Goal: Task Accomplishment & Management: Manage account settings

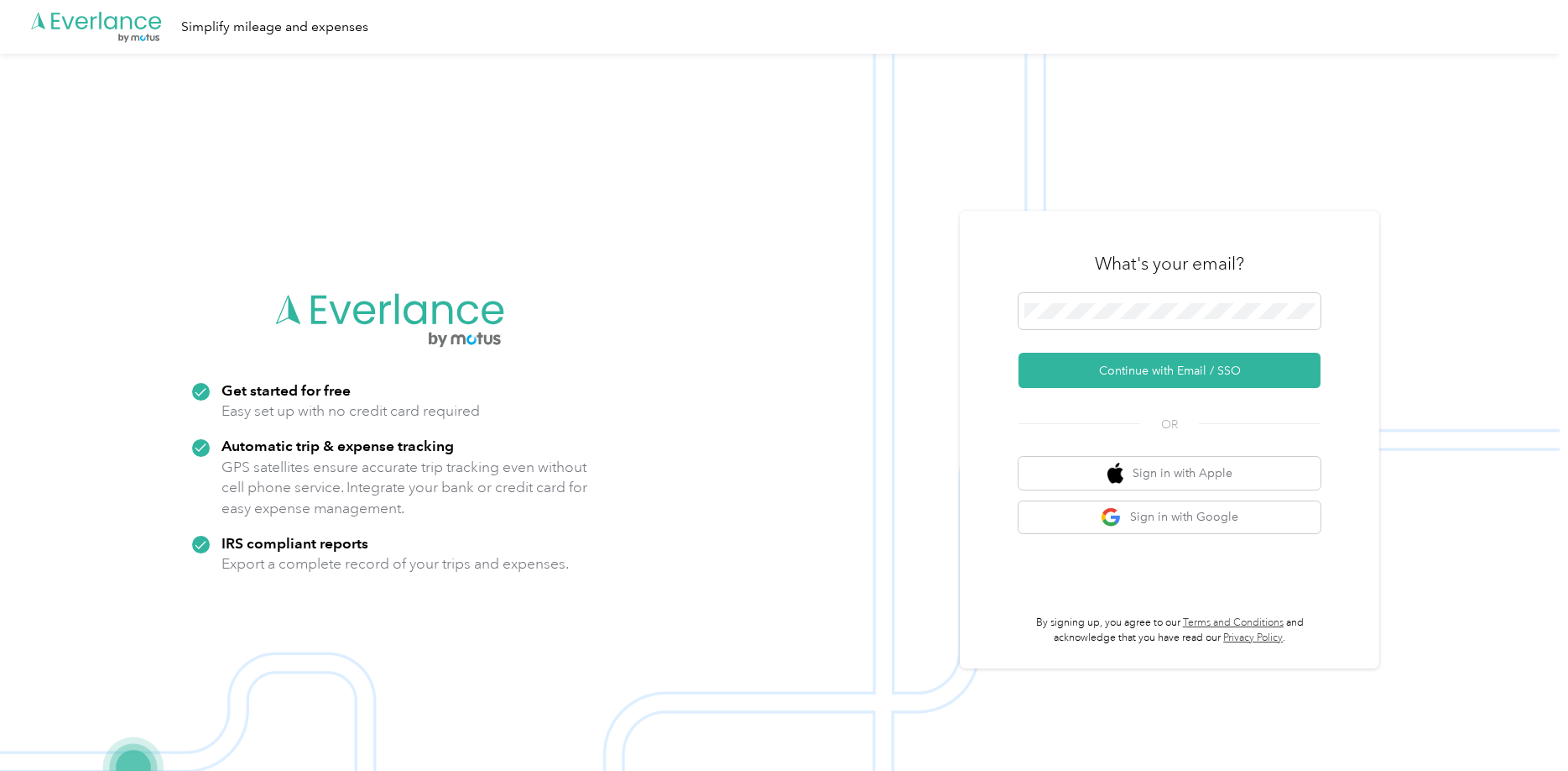
click at [1140, 332] on div at bounding box center [1169, 313] width 302 height 43
click at [1132, 320] on span at bounding box center [1169, 310] width 302 height 37
click at [1069, 391] on div "What's your email? Continue with Email / SSO OR Sign in with Apple Sign in with…" at bounding box center [1169, 439] width 302 height 411
click at [1077, 375] on button "Continue with Email / SSO" at bounding box center [1169, 369] width 302 height 35
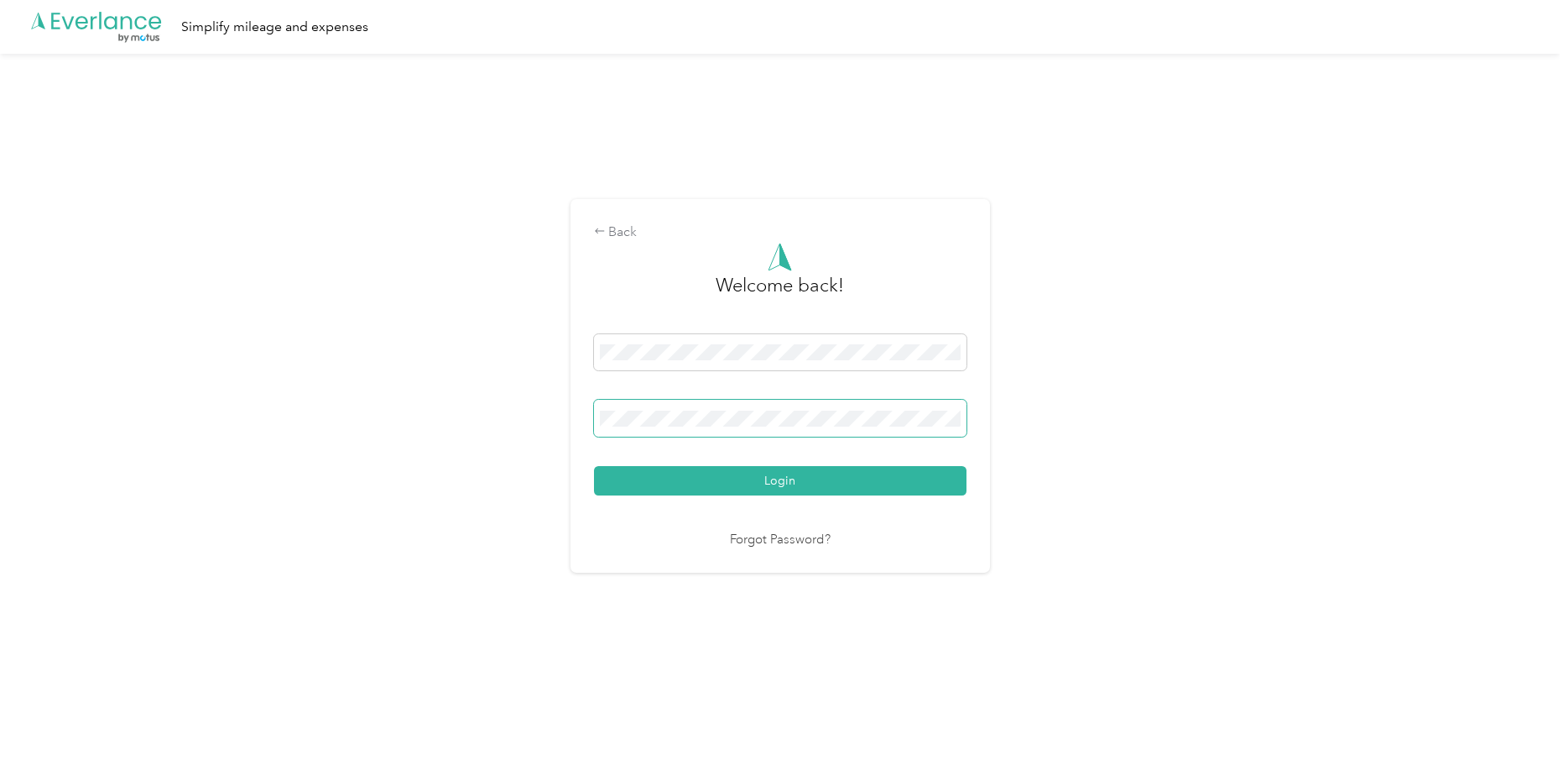
click at [594, 466] on button "Login" at bounding box center [780, 481] width 373 height 30
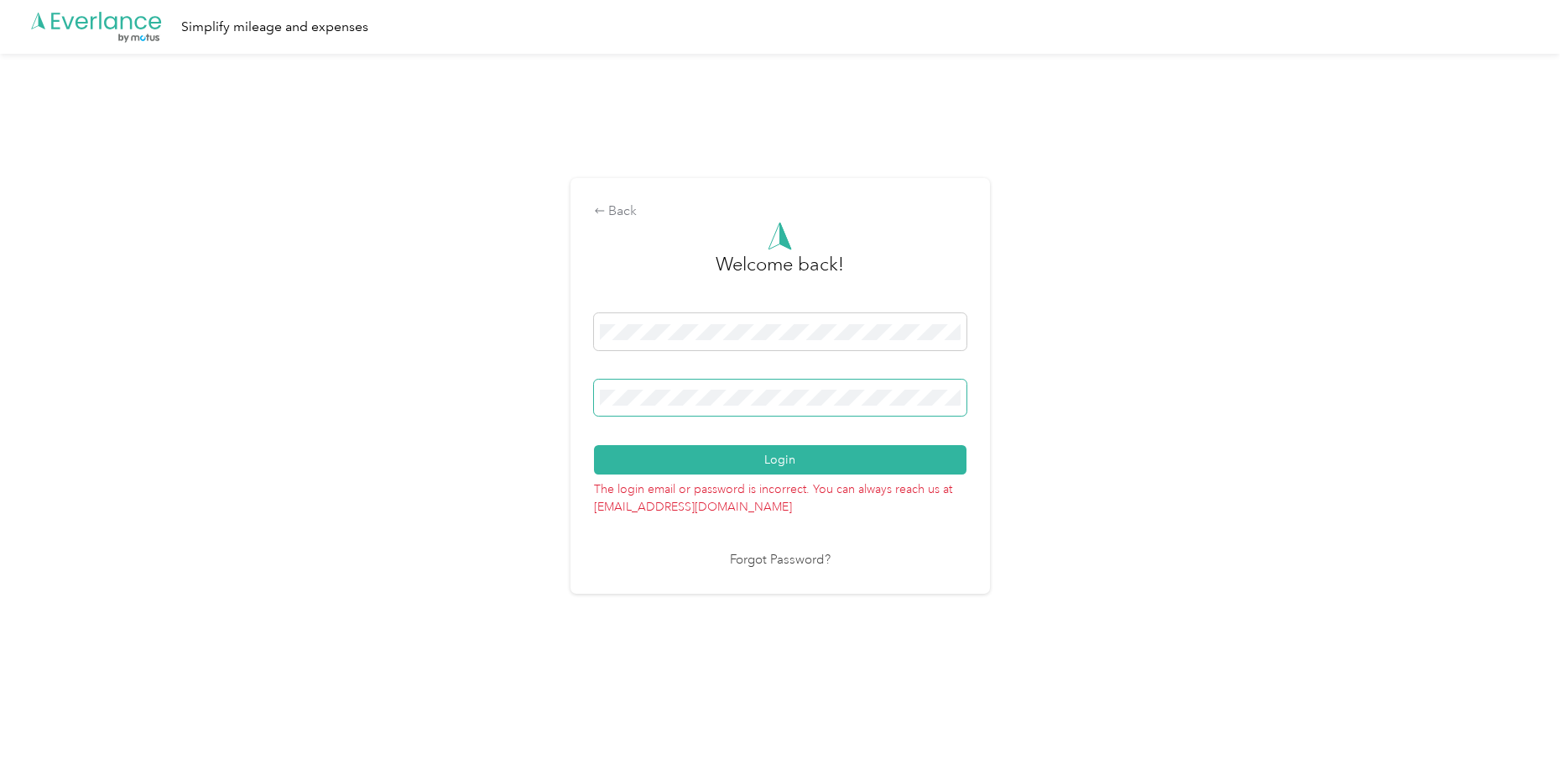
click at [594, 445] on button "Login" at bounding box center [780, 460] width 373 height 30
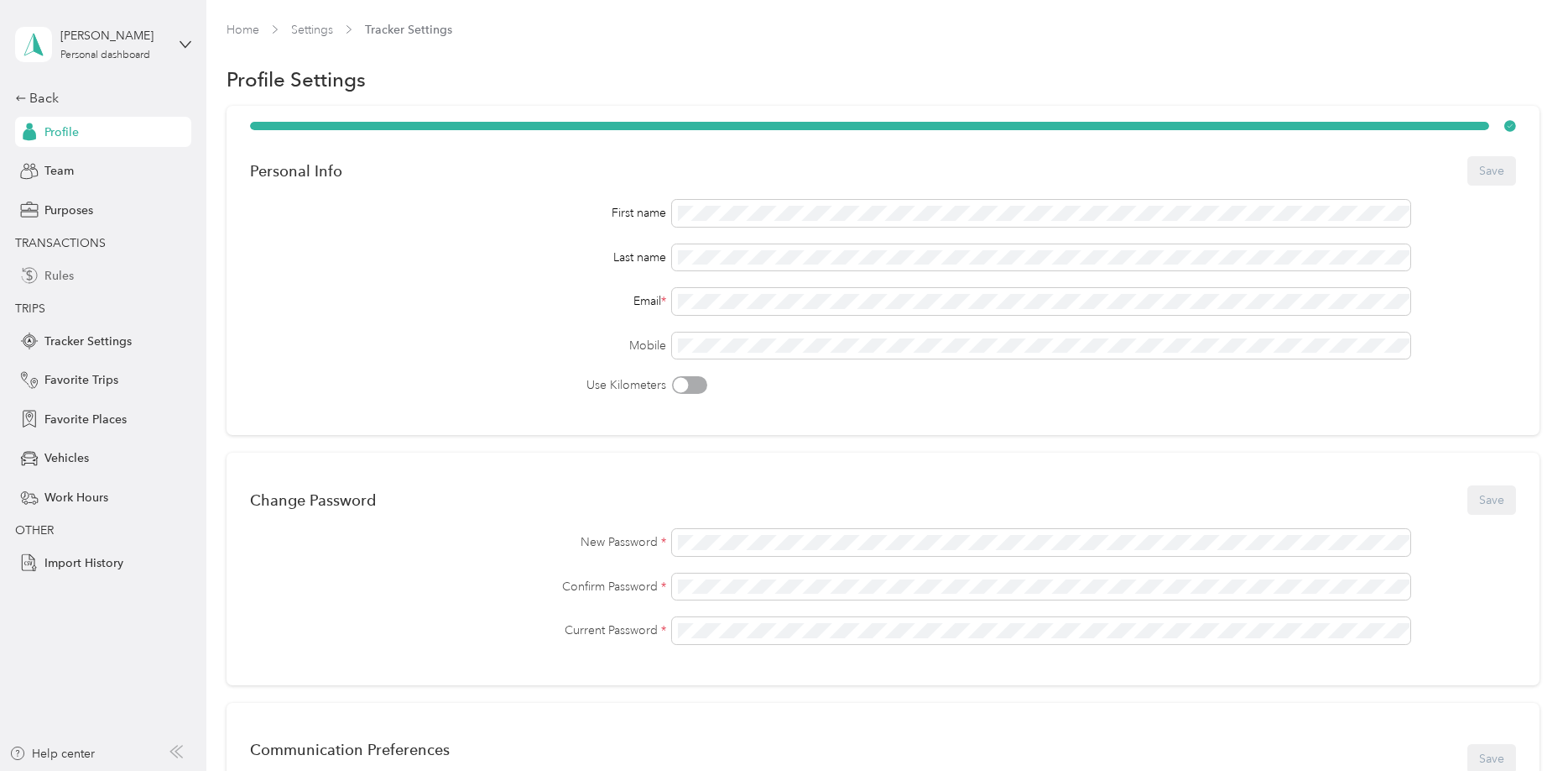
click at [61, 277] on span "Rules" at bounding box center [60, 276] width 30 height 18
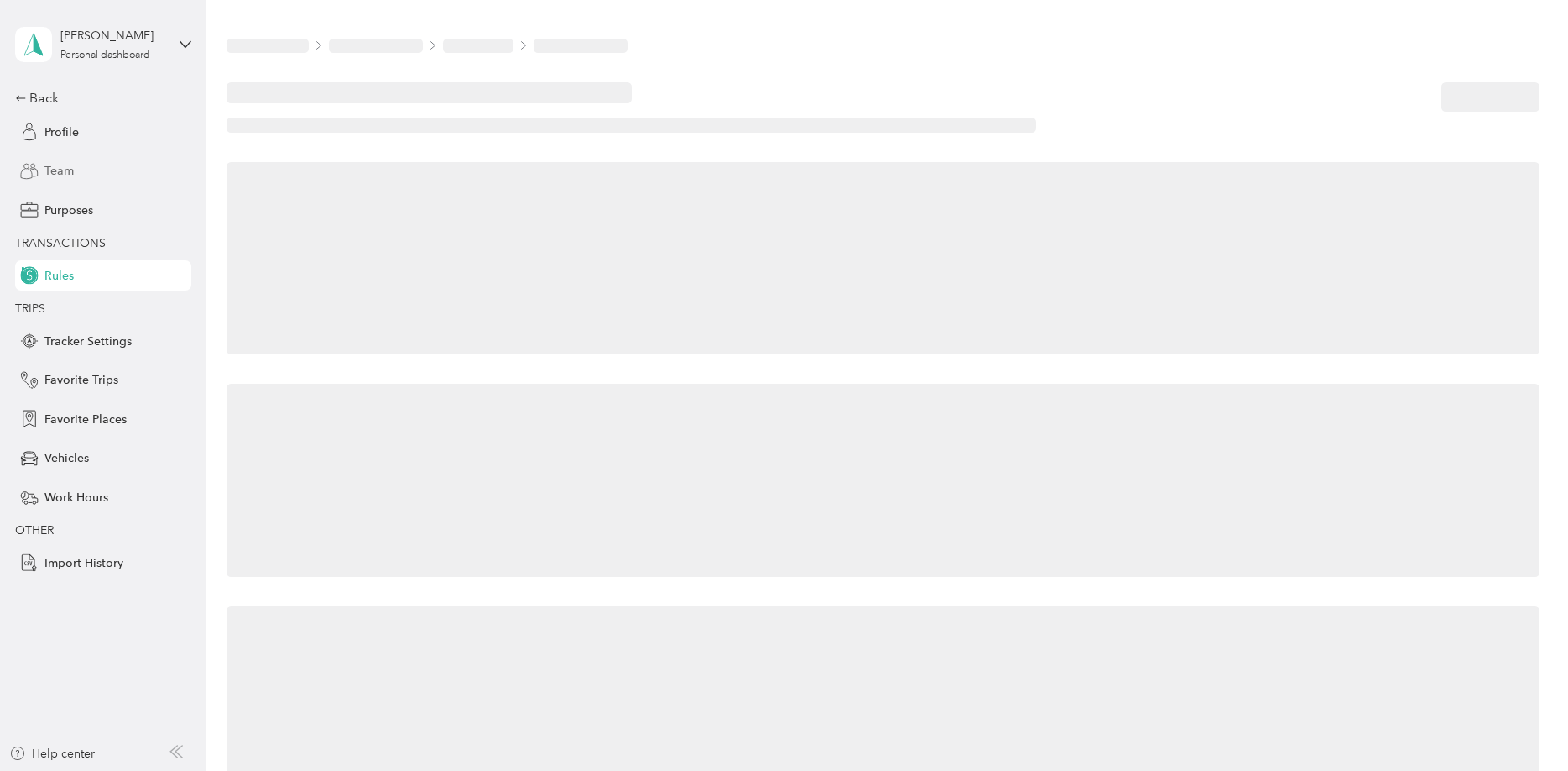
click at [62, 169] on span "Team" at bounding box center [60, 171] width 30 height 18
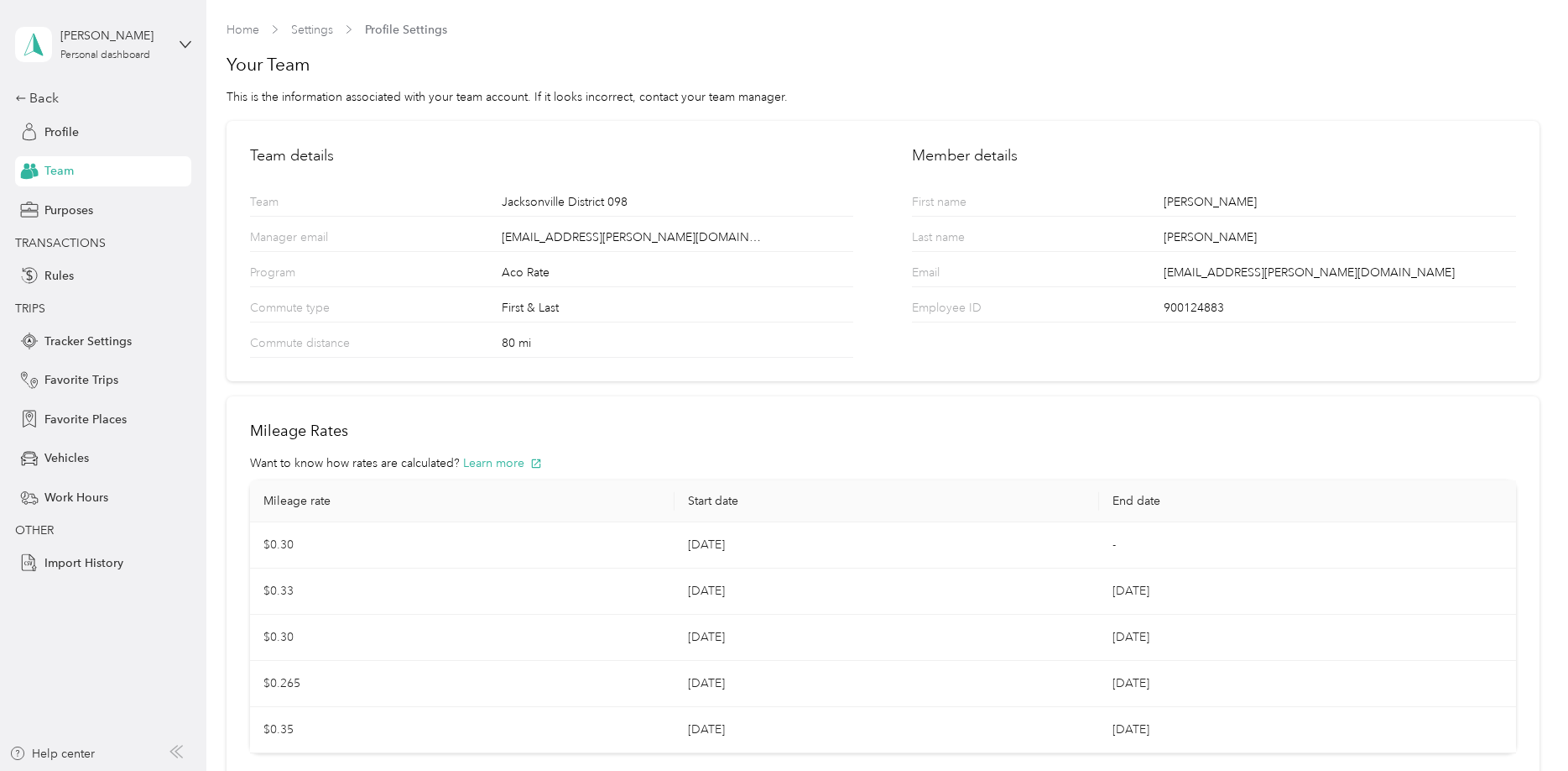
scroll to position [123, 0]
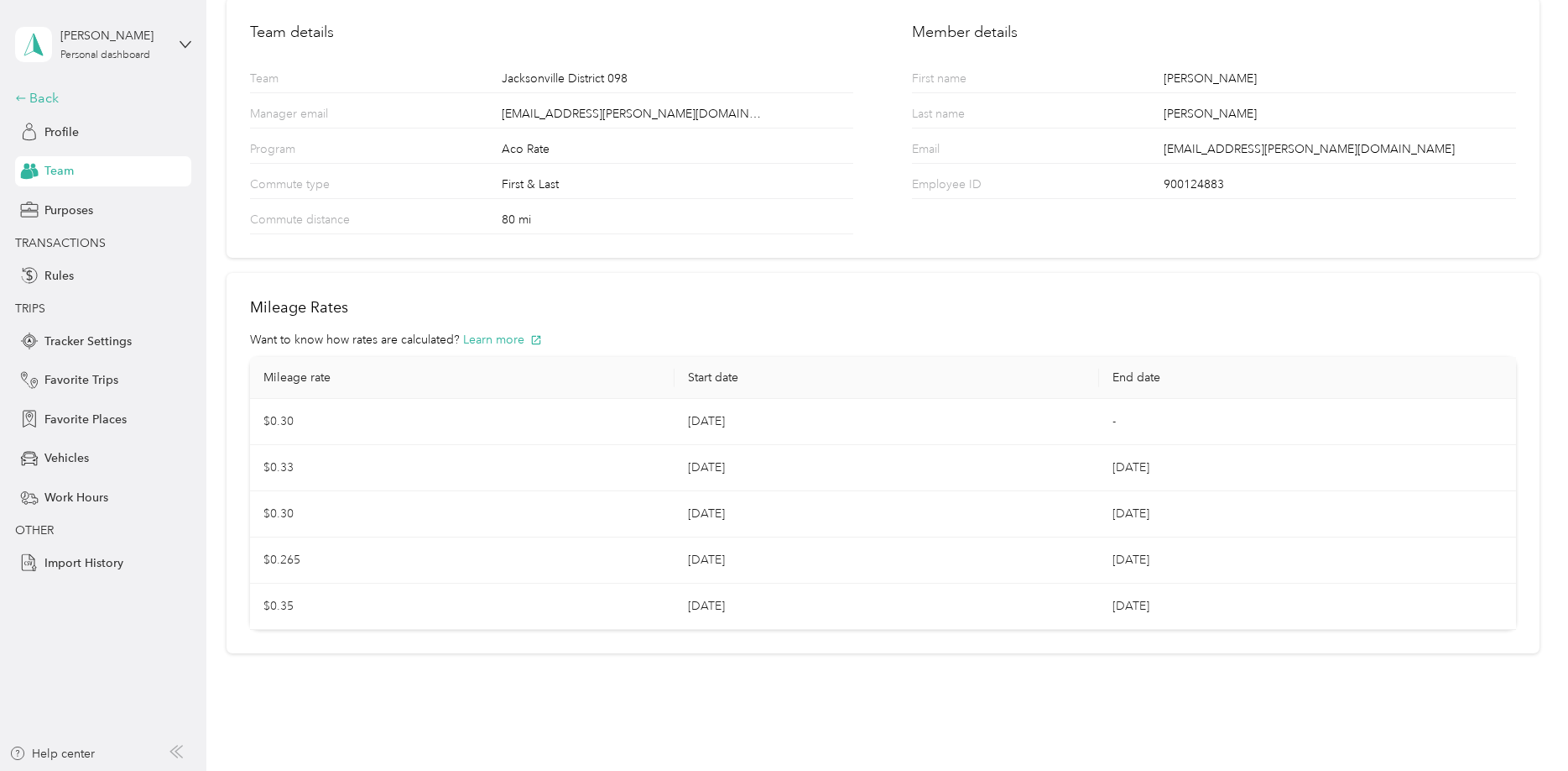
click at [84, 92] on div "Back" at bounding box center [98, 98] width 168 height 20
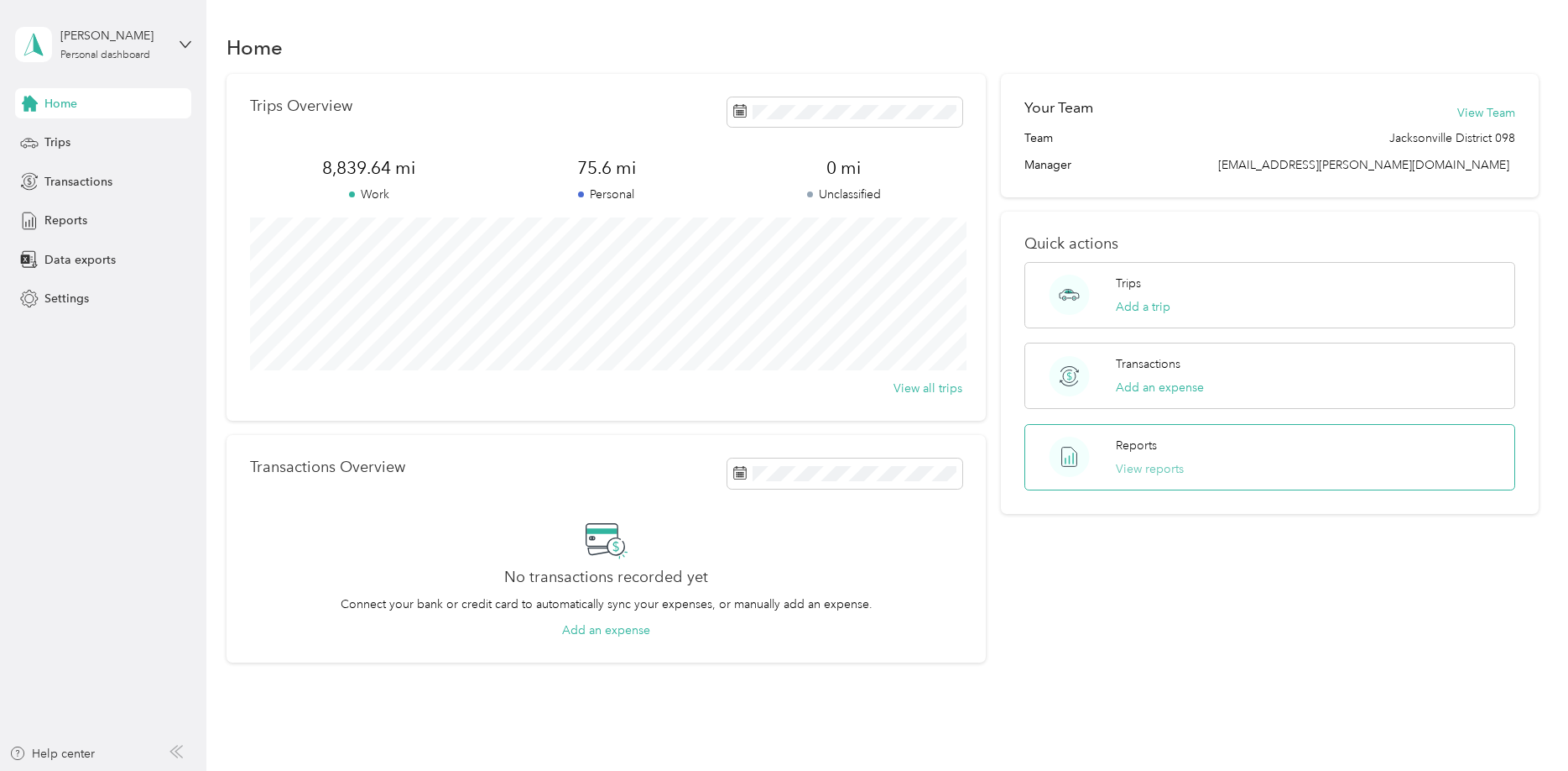
click at [1184, 468] on button "View reports" at bounding box center [1149, 469] width 68 height 18
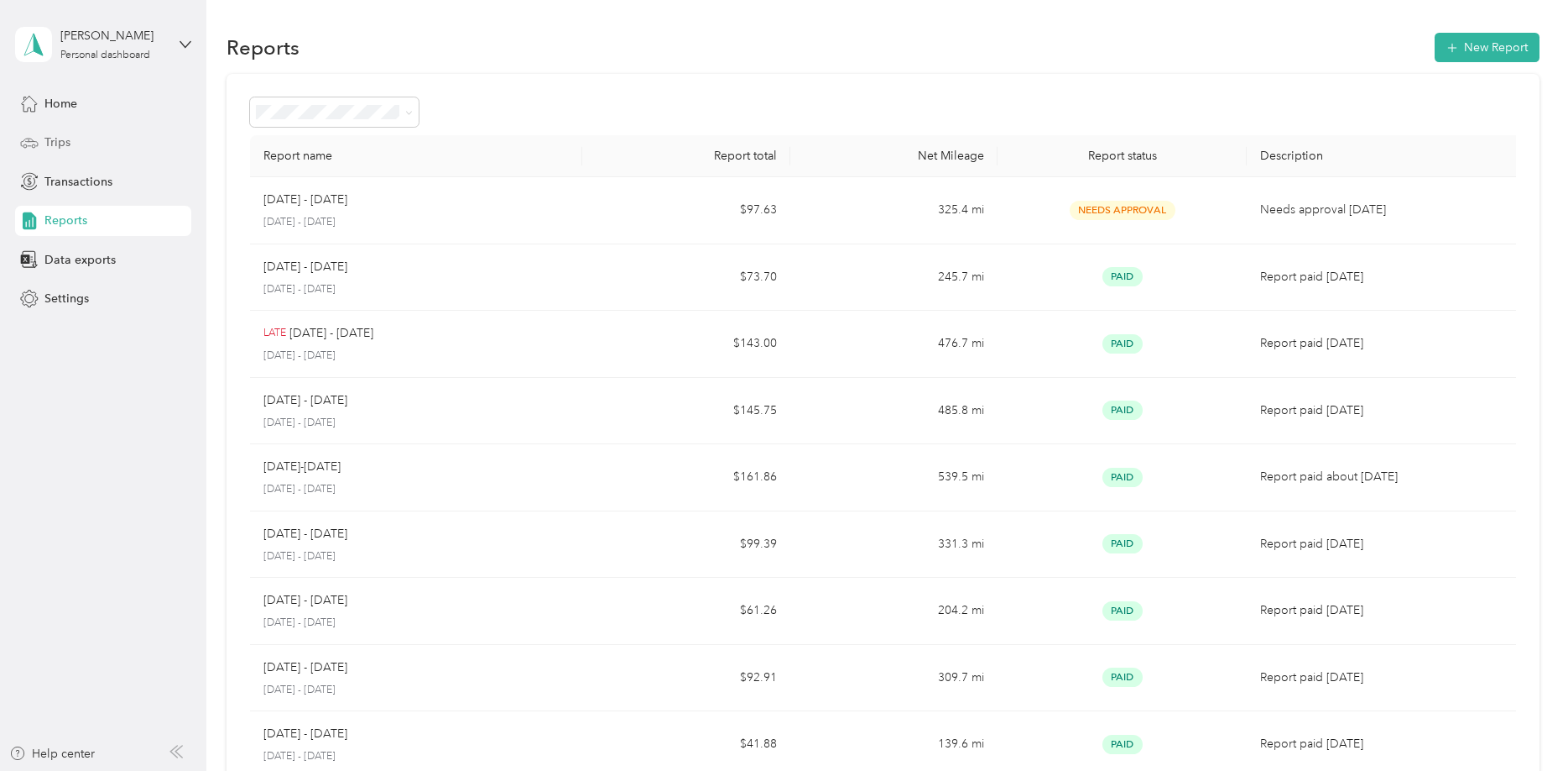
click at [94, 135] on div "Trips" at bounding box center [102, 142] width 176 height 30
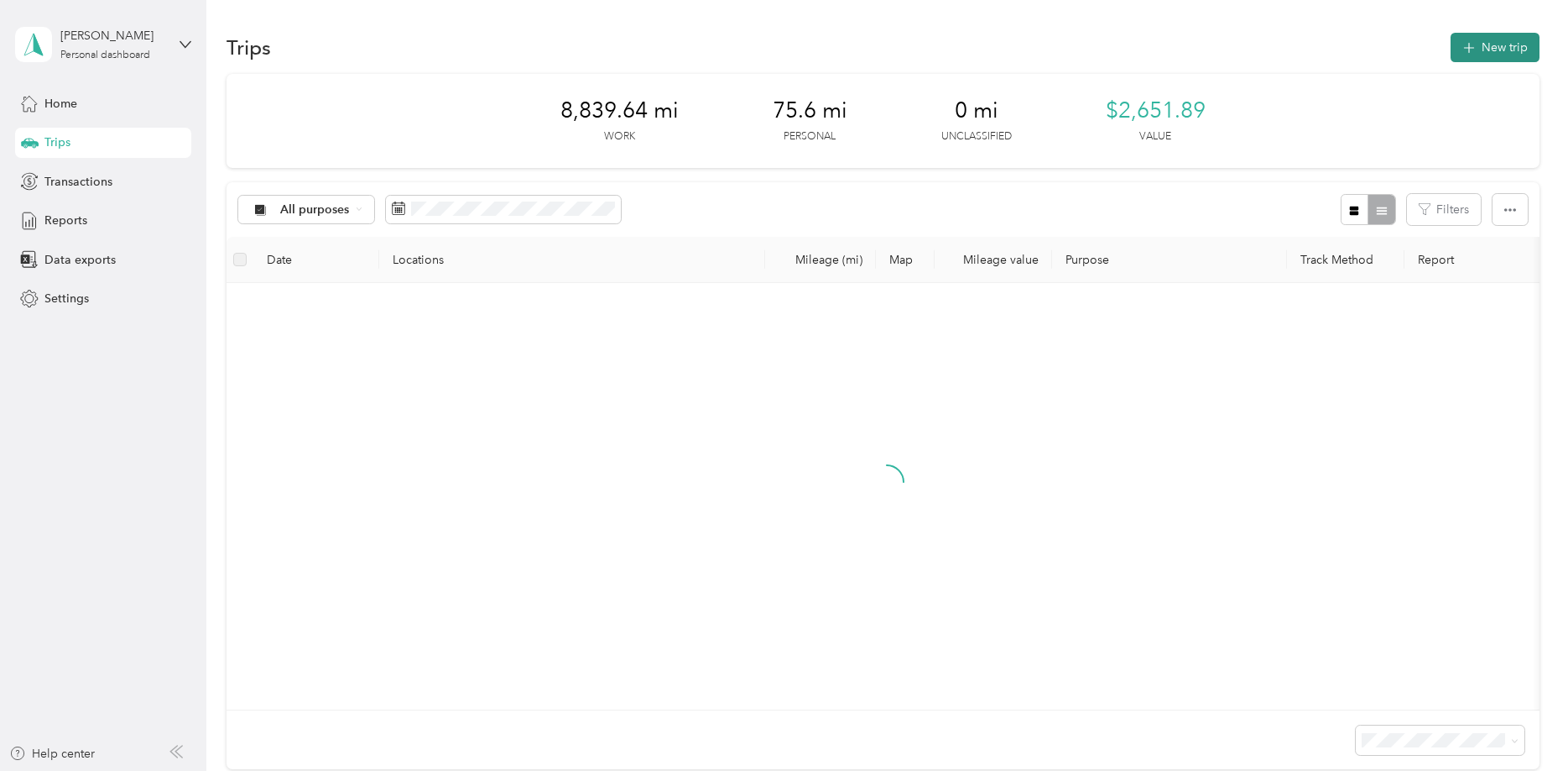
click at [1470, 35] on button "New trip" at bounding box center [1494, 48] width 88 height 30
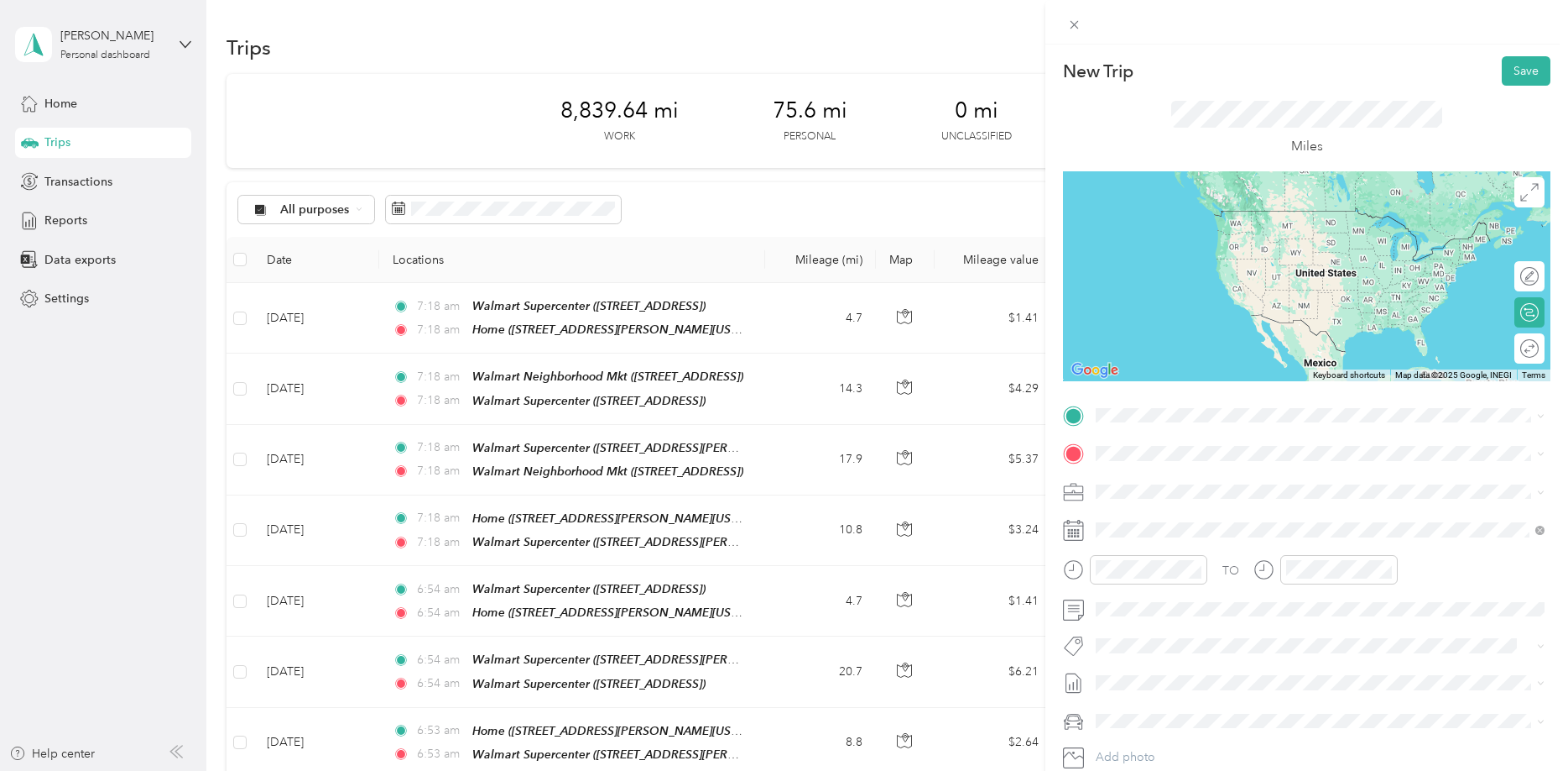
click at [1195, 482] on div "Home" at bounding box center [1258, 479] width 261 height 15
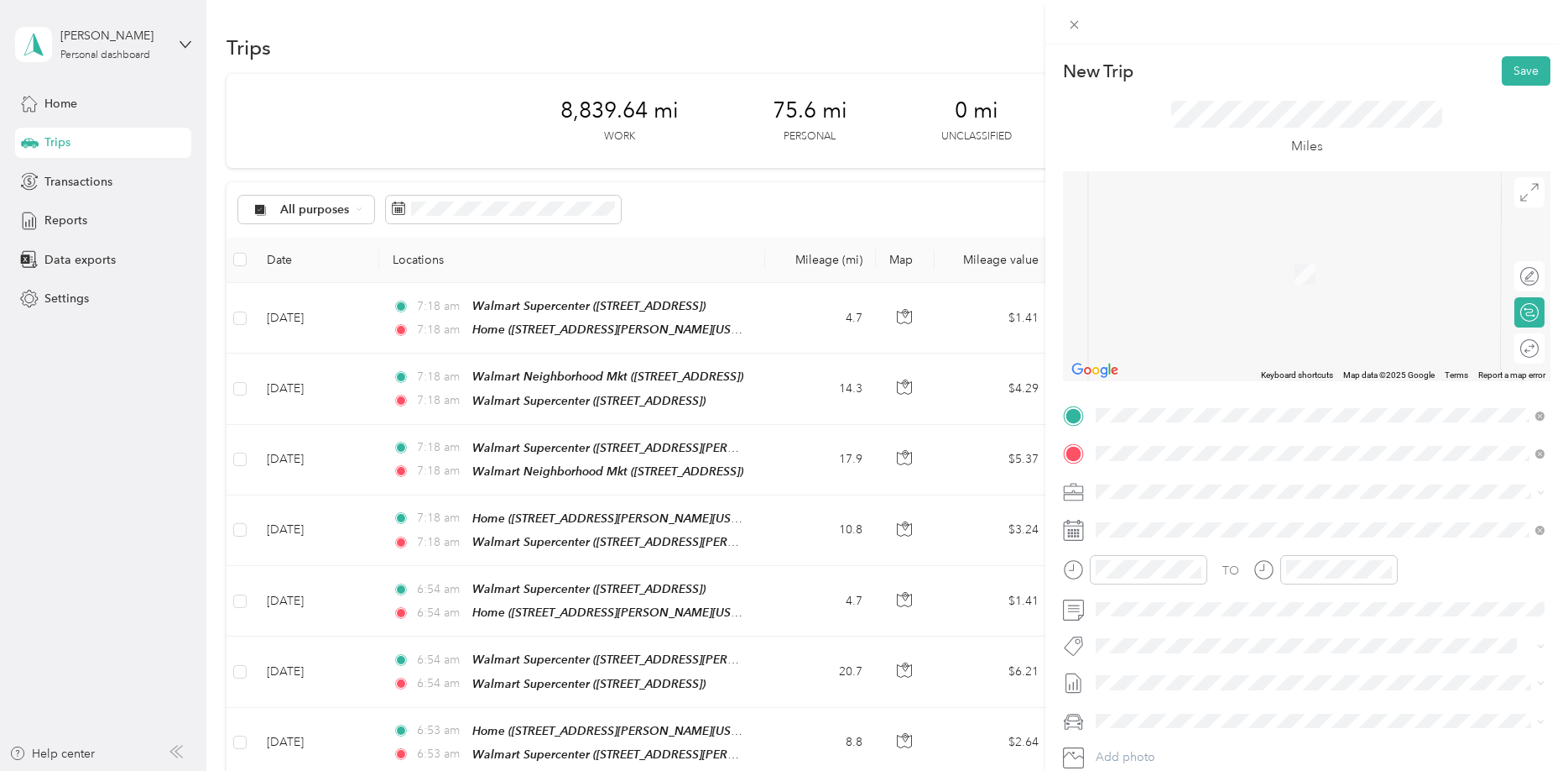
click at [1207, 519] on strong "Walmart Supercenter" at bounding box center [1243, 522] width 115 height 15
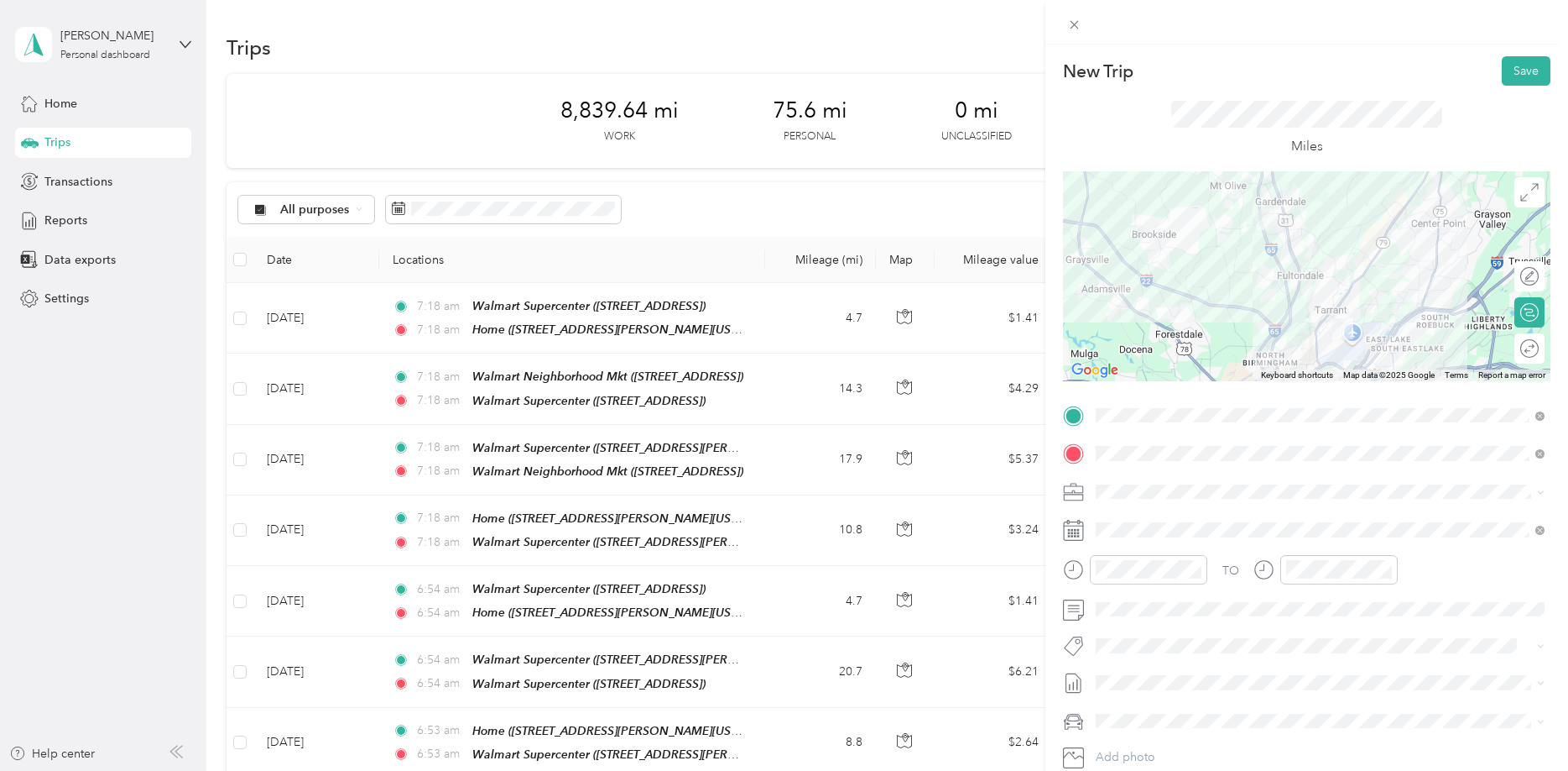
click at [1290, 288] on div at bounding box center [1307, 276] width 487 height 210
click at [1313, 327] on div at bounding box center [1307, 276] width 487 height 210
click at [1531, 65] on button "Save" at bounding box center [1525, 72] width 49 height 30
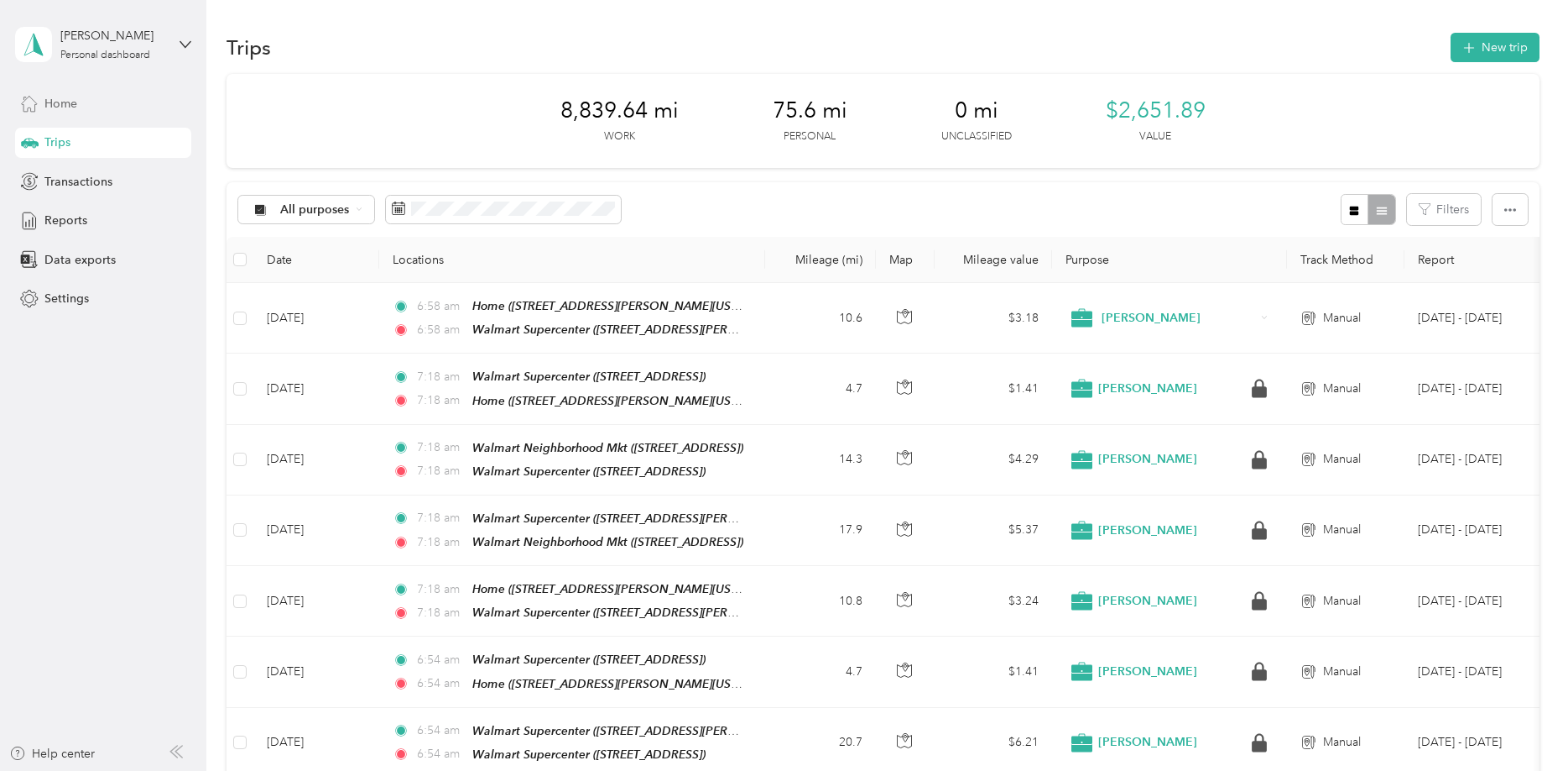
click at [75, 109] on span "Home" at bounding box center [61, 103] width 33 height 18
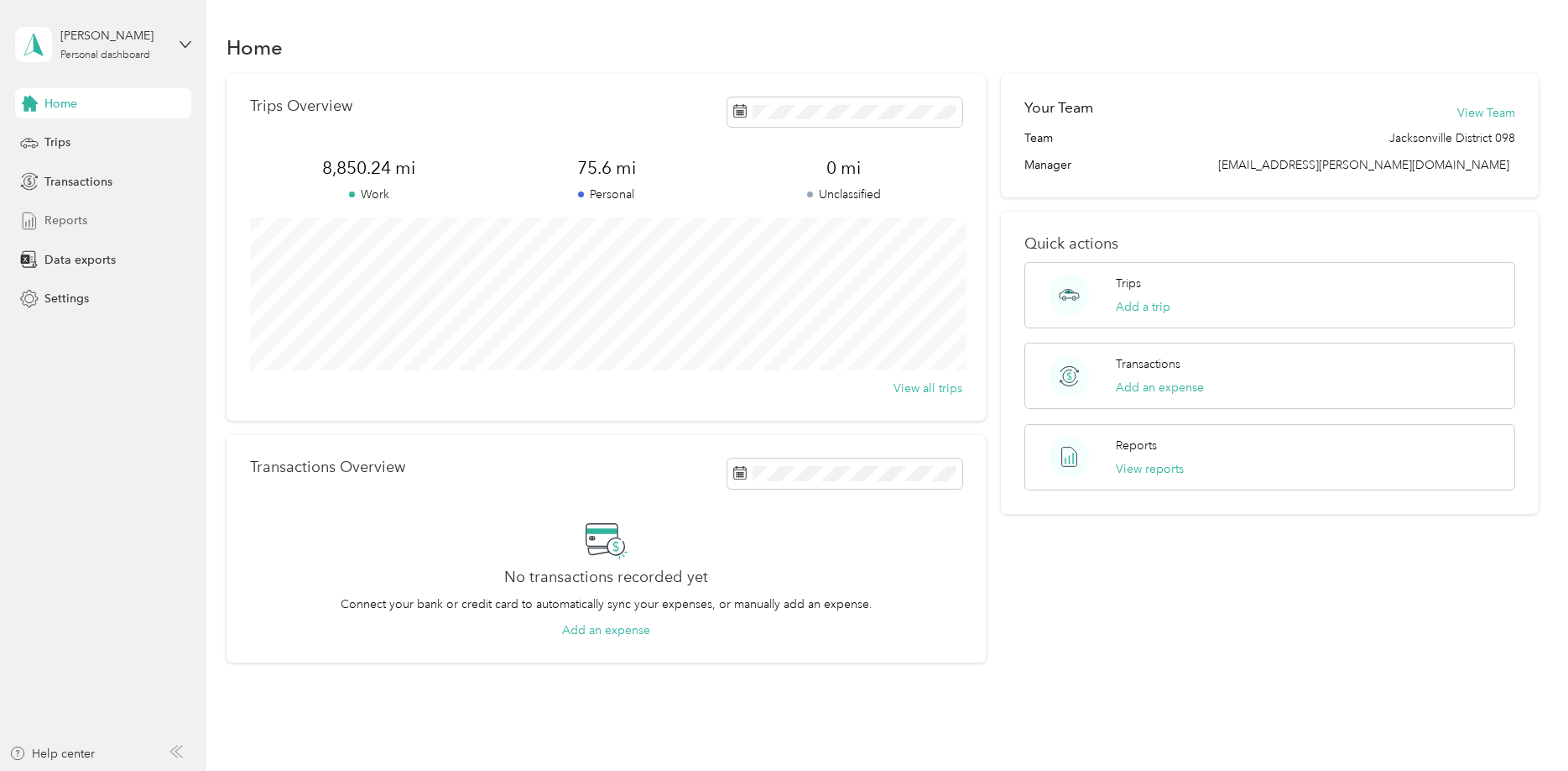
click at [110, 233] on div "Reports" at bounding box center [102, 221] width 176 height 30
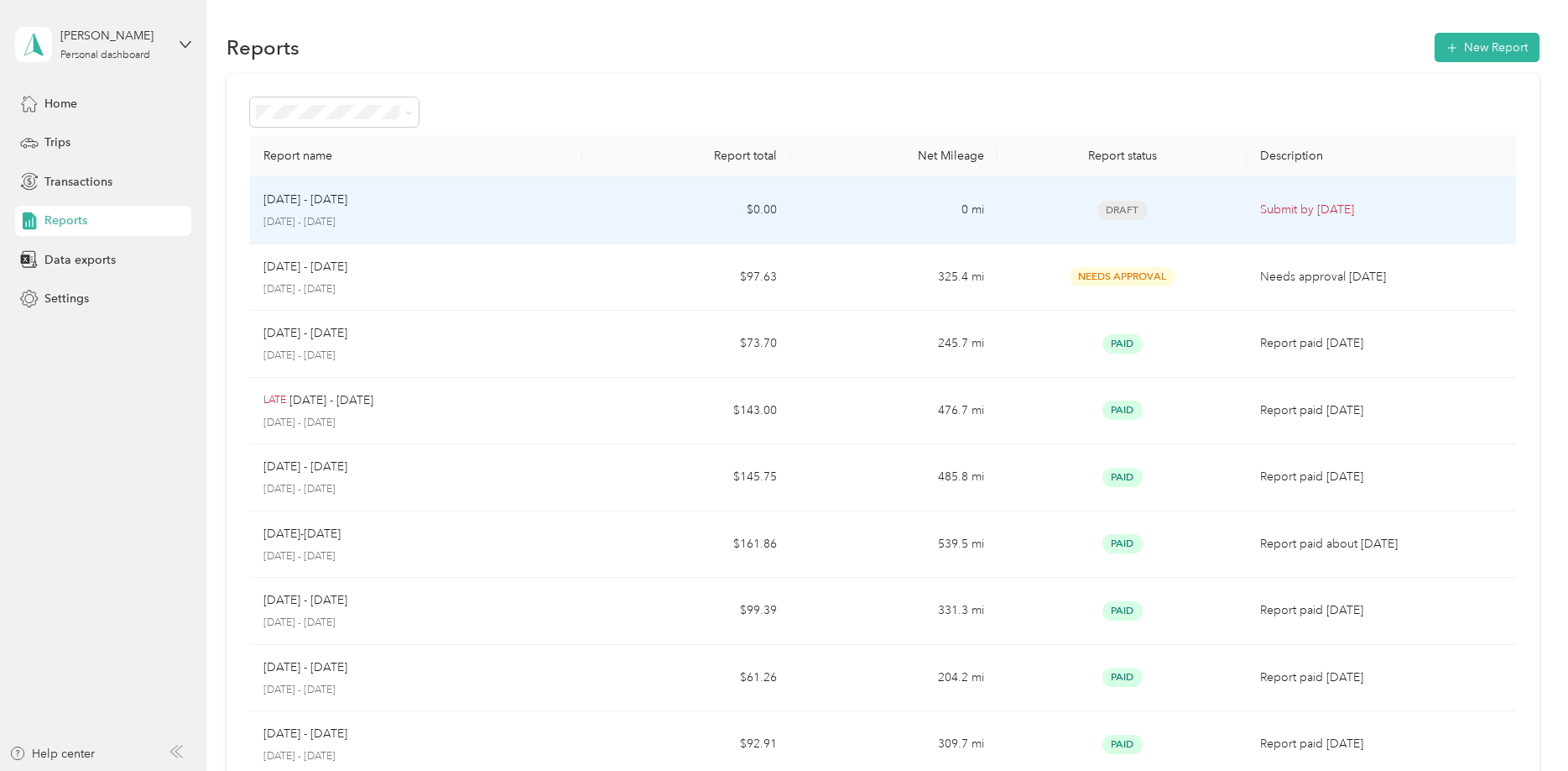
click at [596, 191] on td "$0.00" at bounding box center [686, 211] width 208 height 68
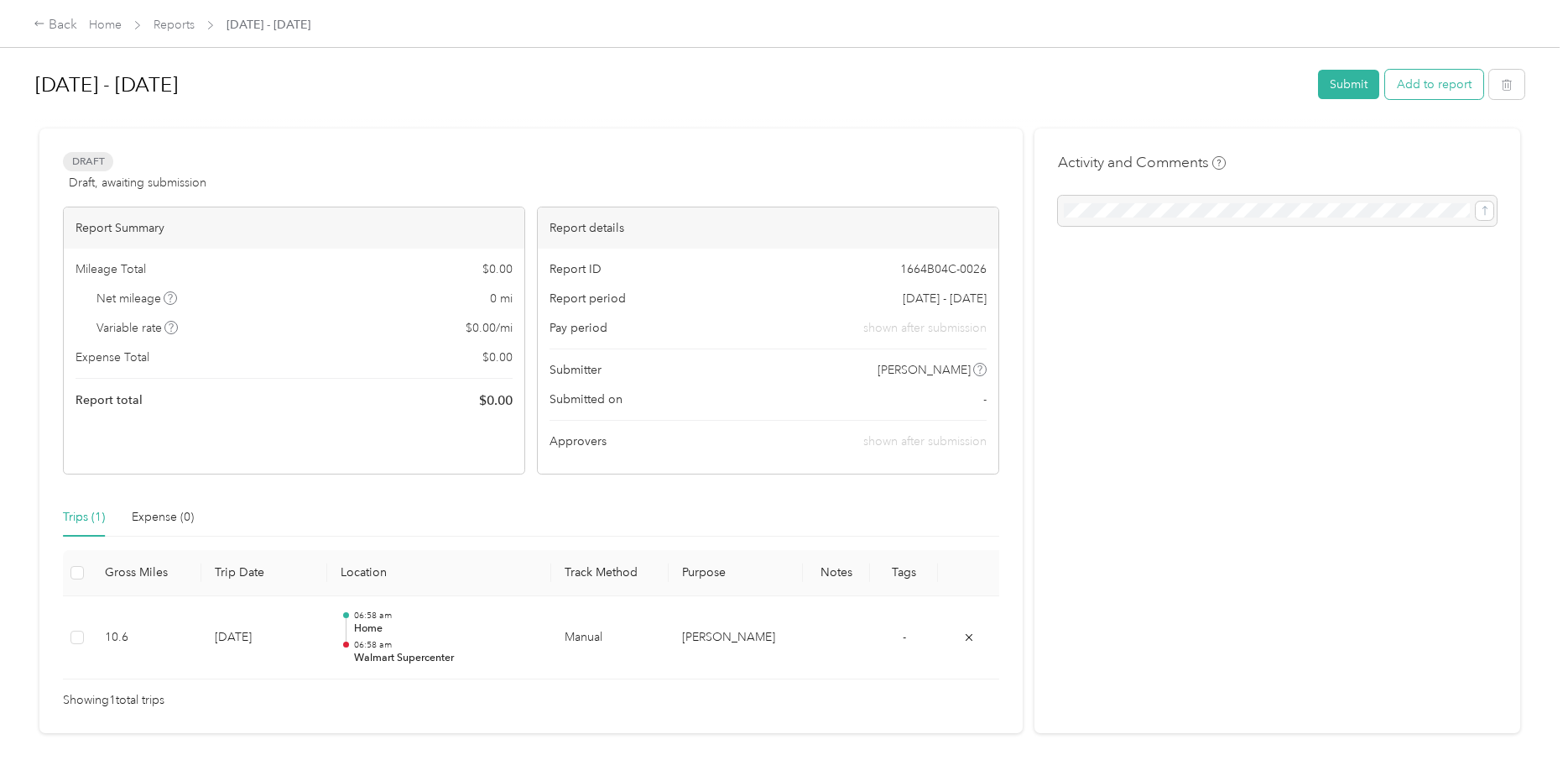
click at [1435, 89] on button "Add to report" at bounding box center [1434, 85] width 98 height 30
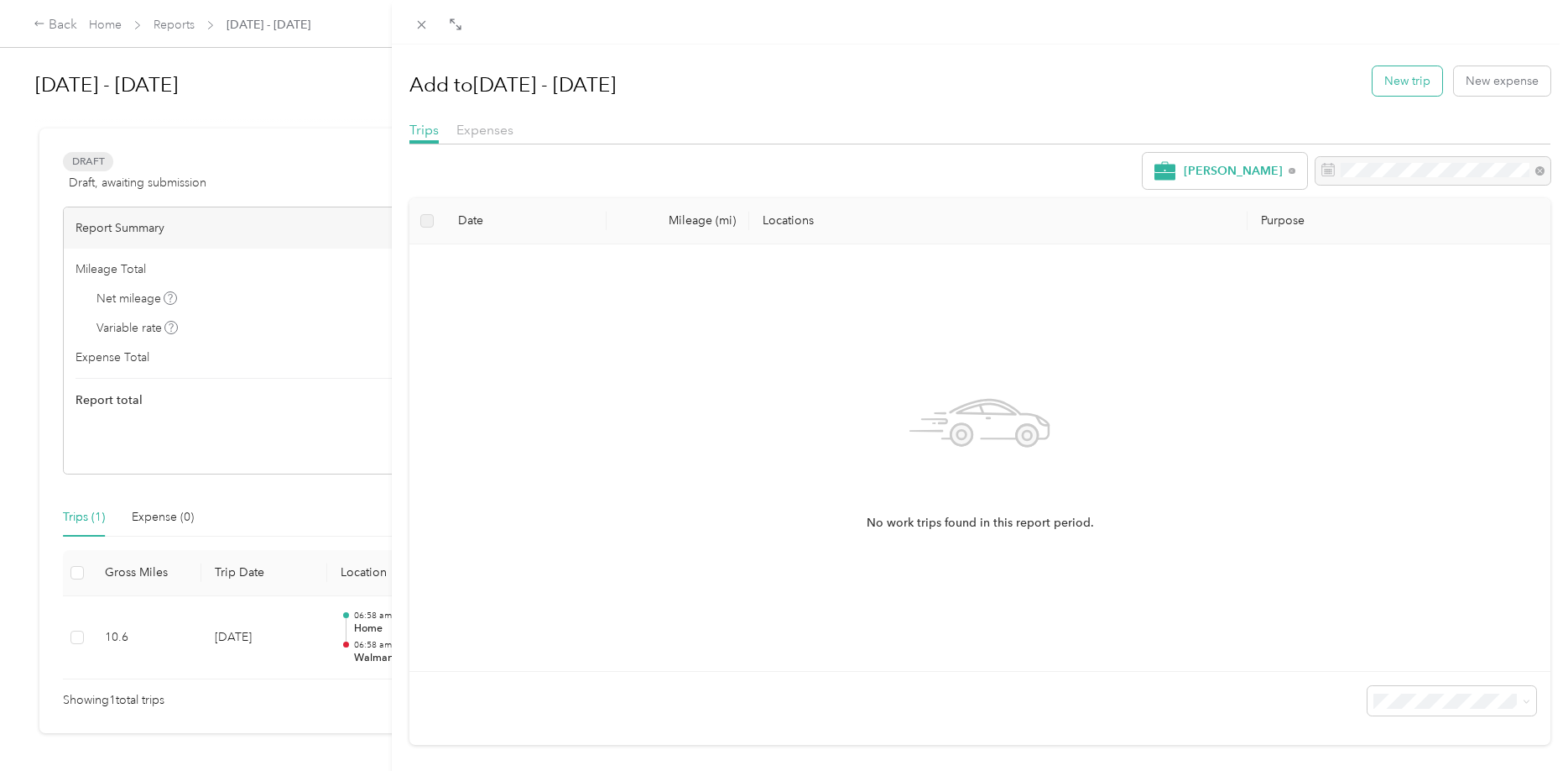
click at [1395, 79] on button "New trip" at bounding box center [1407, 82] width 70 height 30
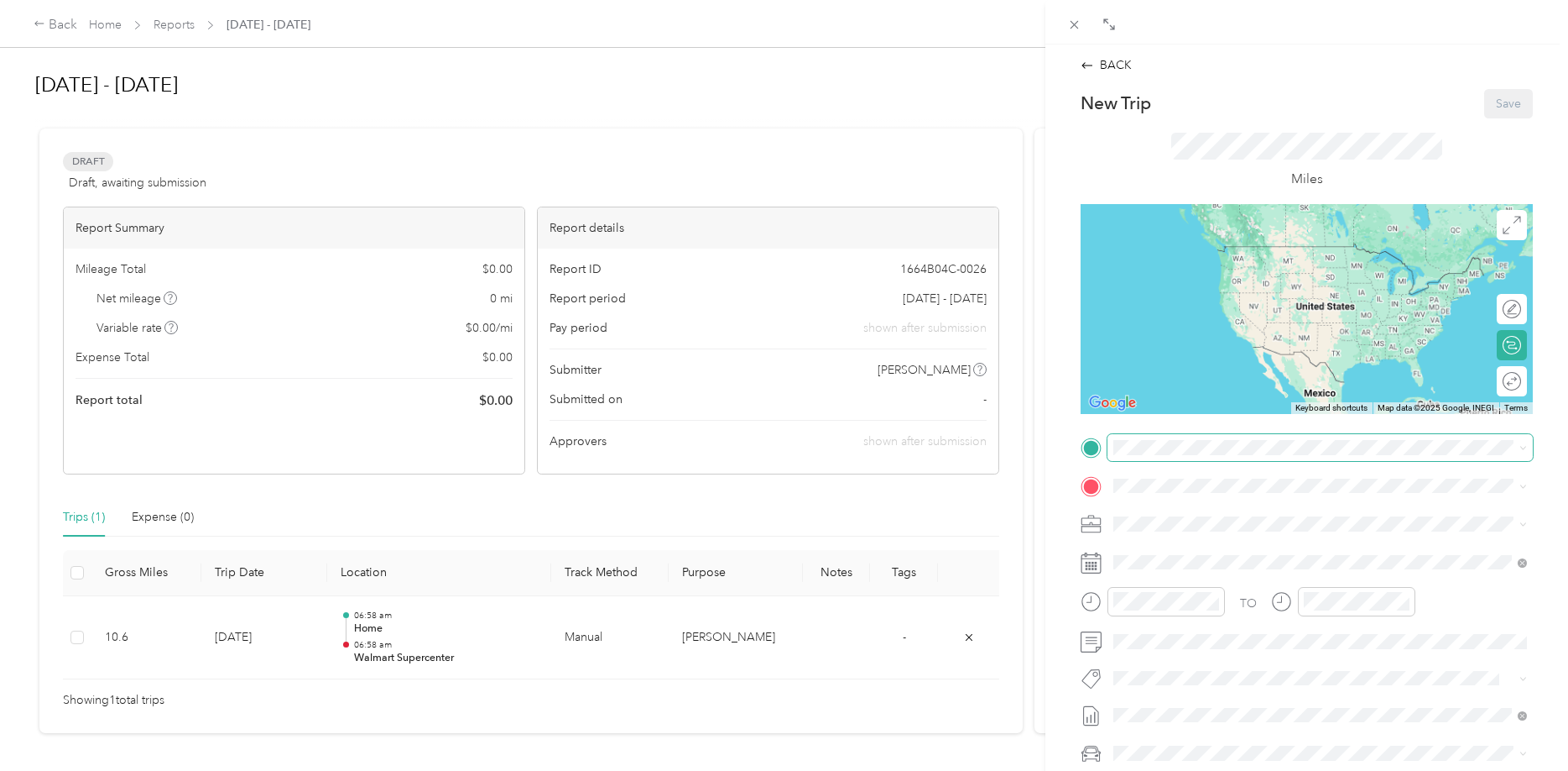
click at [1120, 435] on span at bounding box center [1320, 447] width 426 height 27
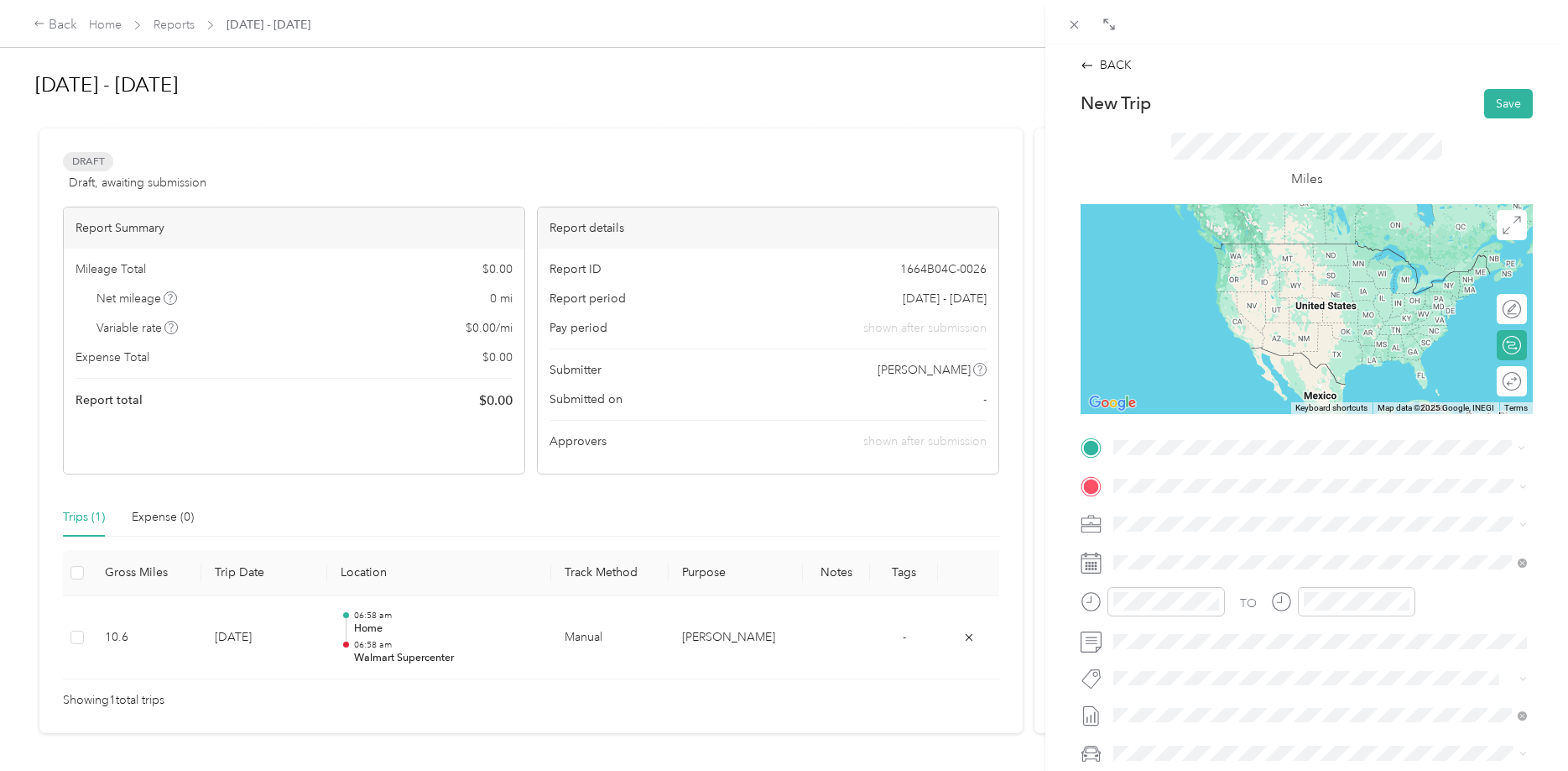
click at [1232, 529] on div "TEAM Walmart Supercenter [STREET_ADDRESS][PERSON_NAME]" at bounding box center [1245, 526] width 200 height 41
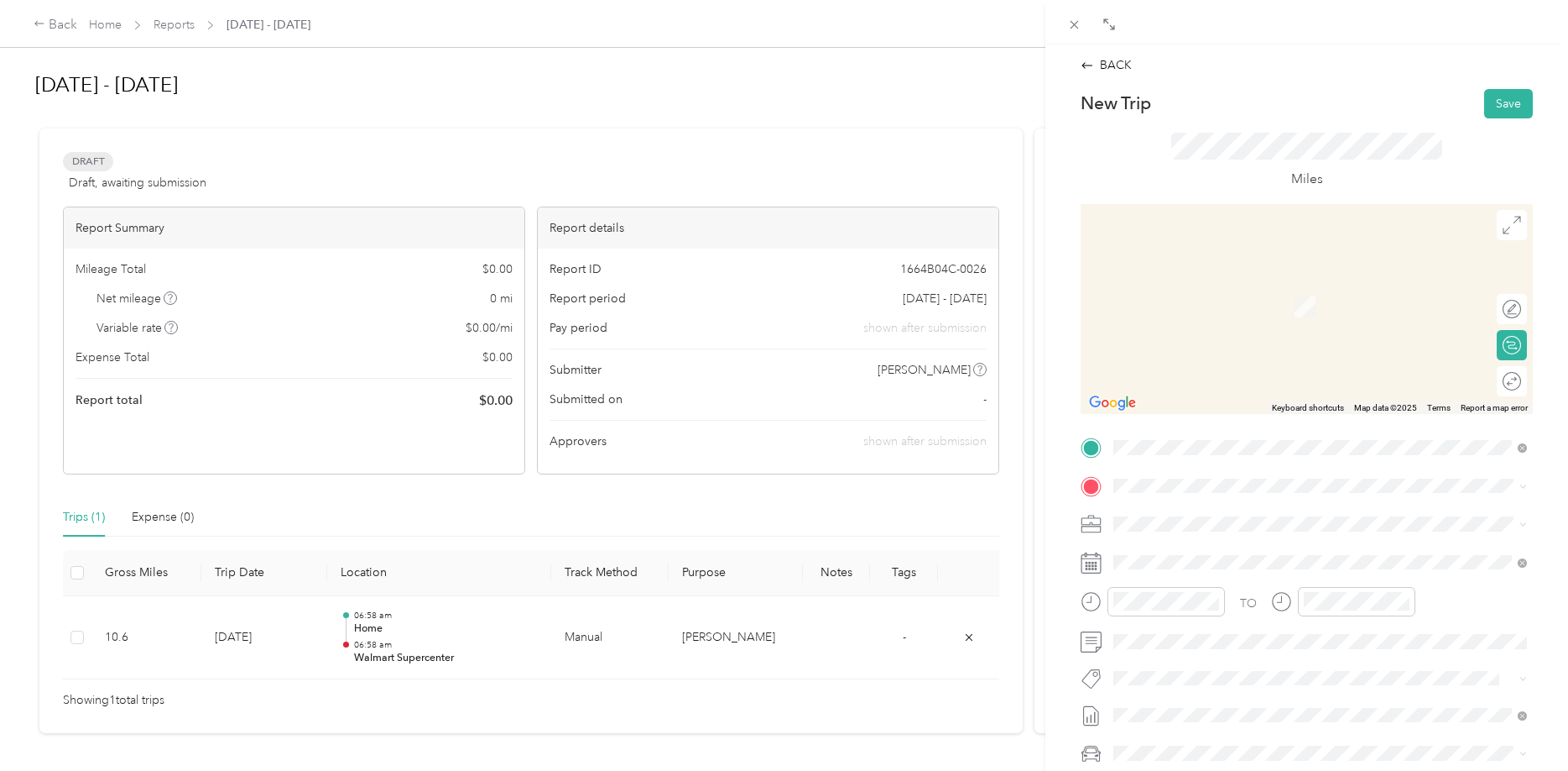
click at [1211, 554] on strong "Walmart Supercenter" at bounding box center [1261, 553] width 115 height 15
click at [1270, 550] on strong "Walmart Supercenter" at bounding box center [1261, 552] width 115 height 15
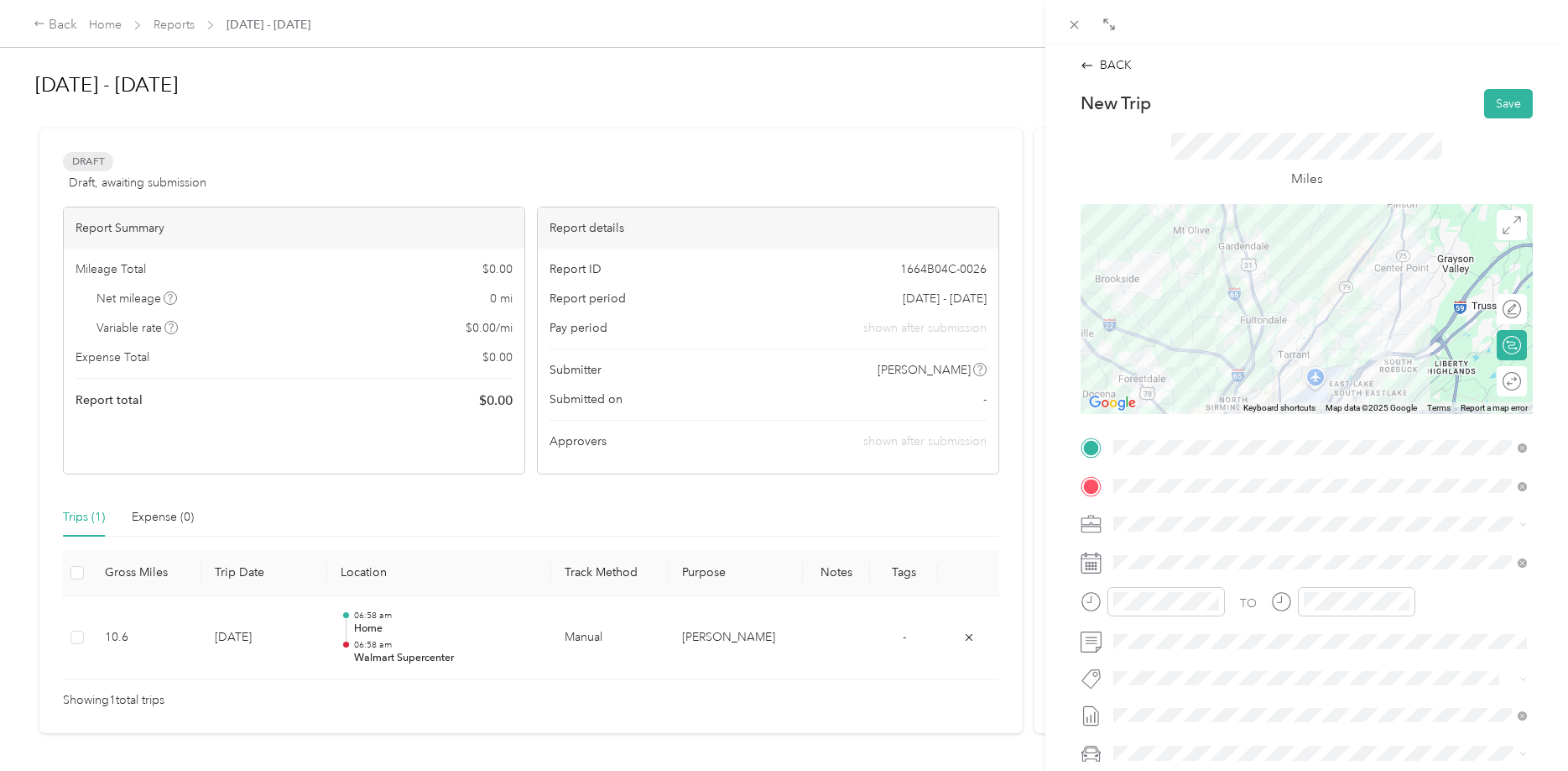
click at [1355, 378] on div at bounding box center [1307, 308] width 452 height 210
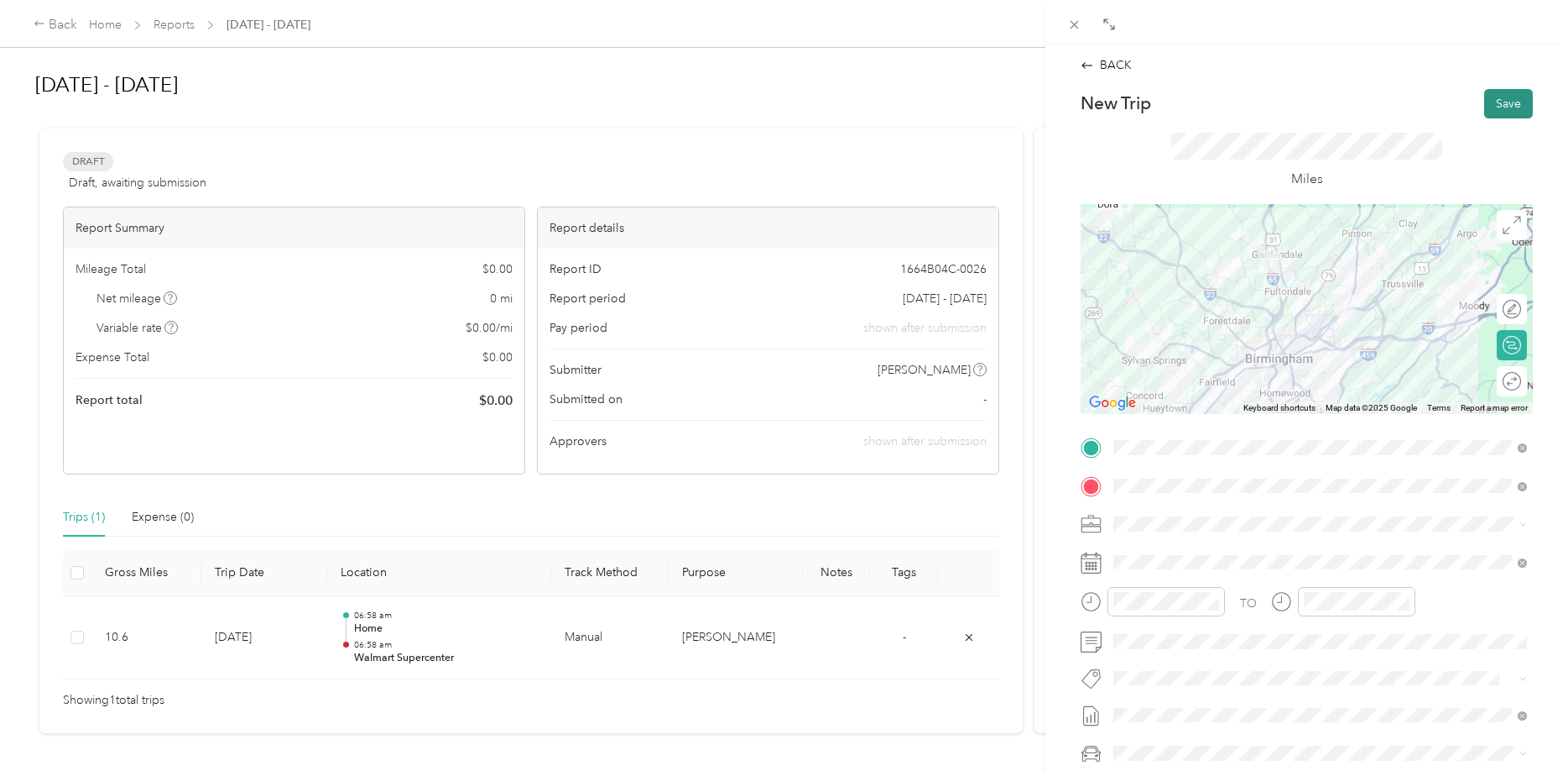
click at [1503, 112] on button "Save" at bounding box center [1508, 103] width 49 height 30
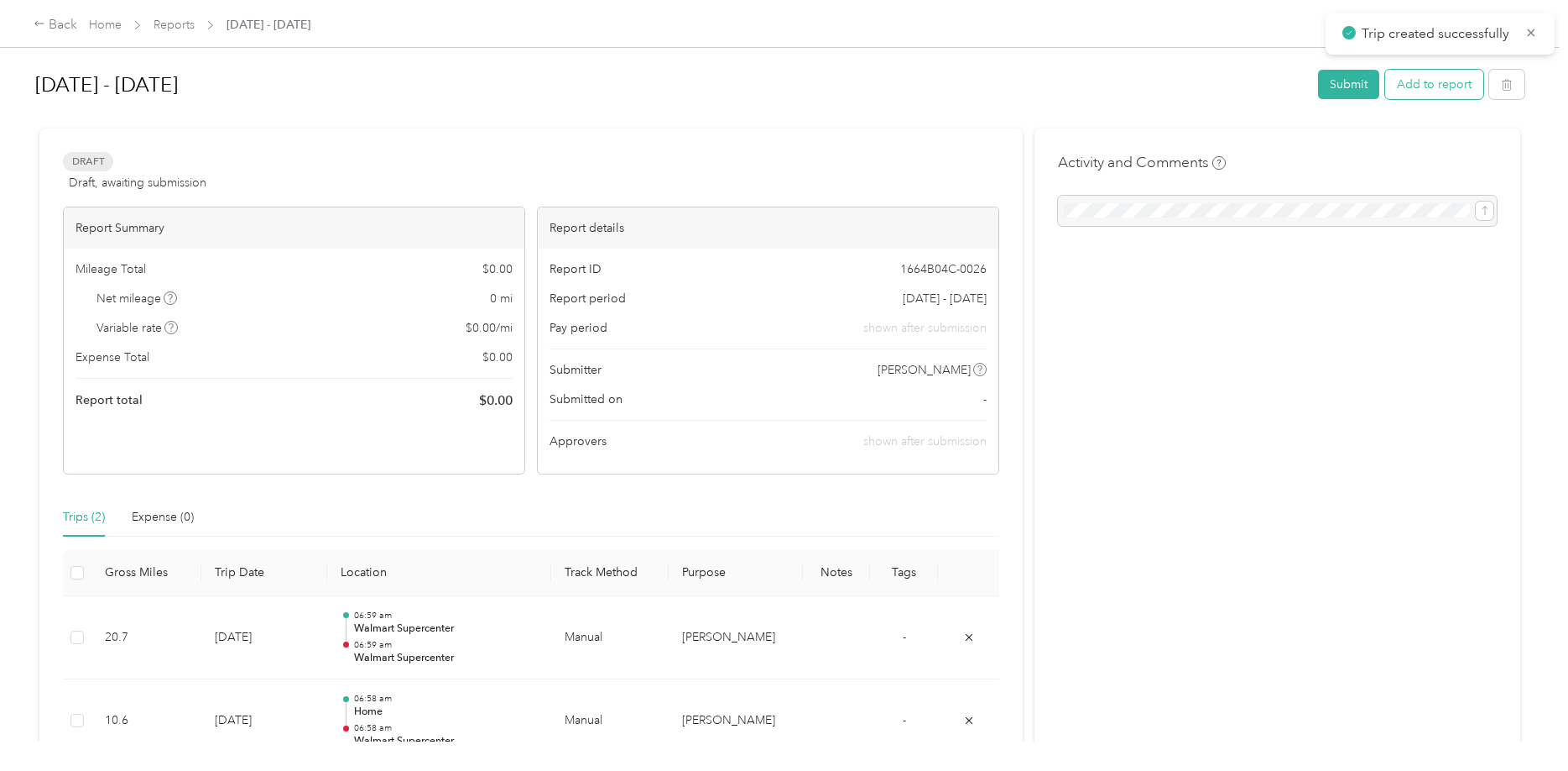
click at [1434, 76] on button "Add to report" at bounding box center [1434, 85] width 98 height 30
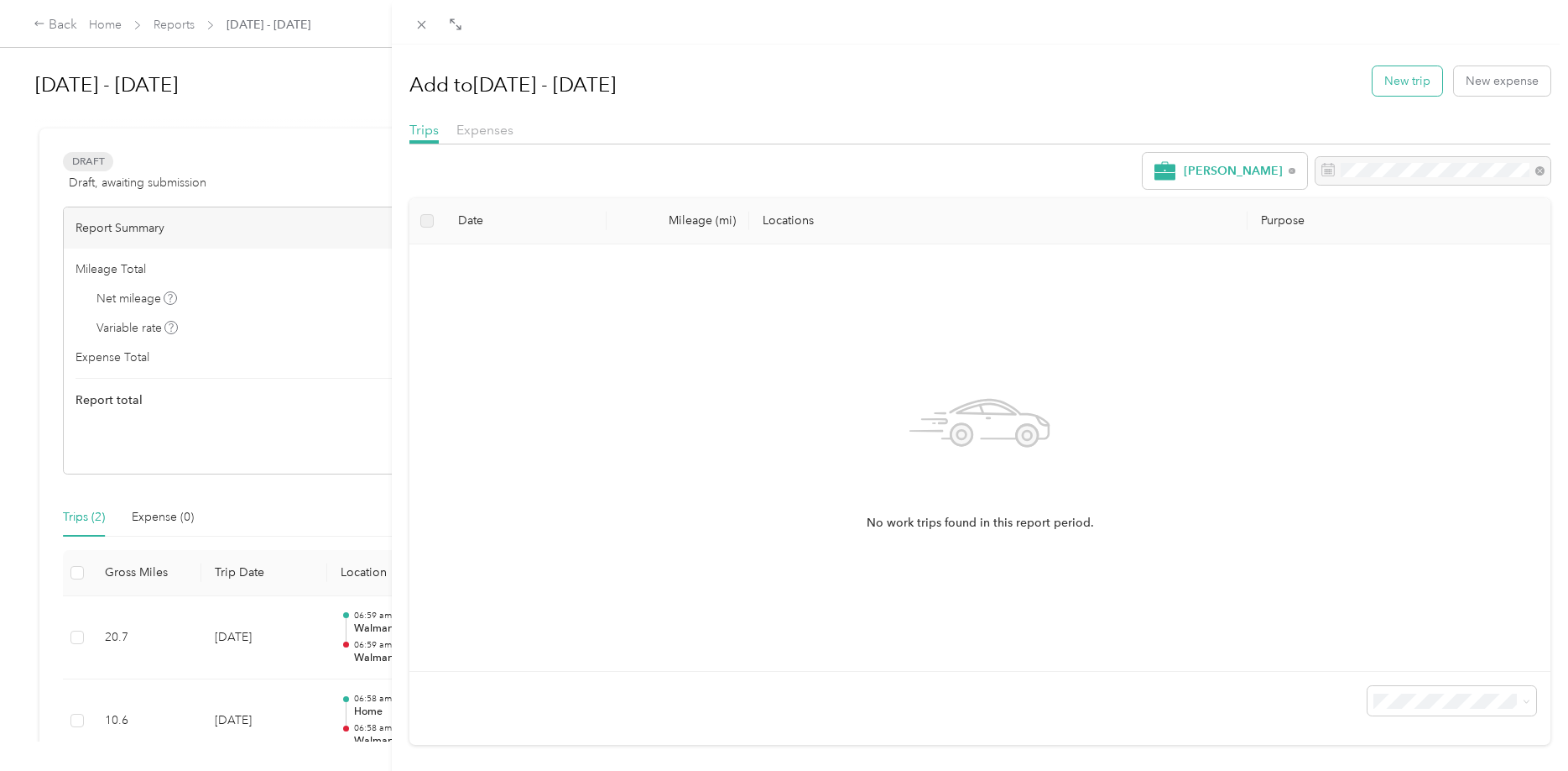
click at [1393, 83] on button "New trip" at bounding box center [1407, 82] width 70 height 30
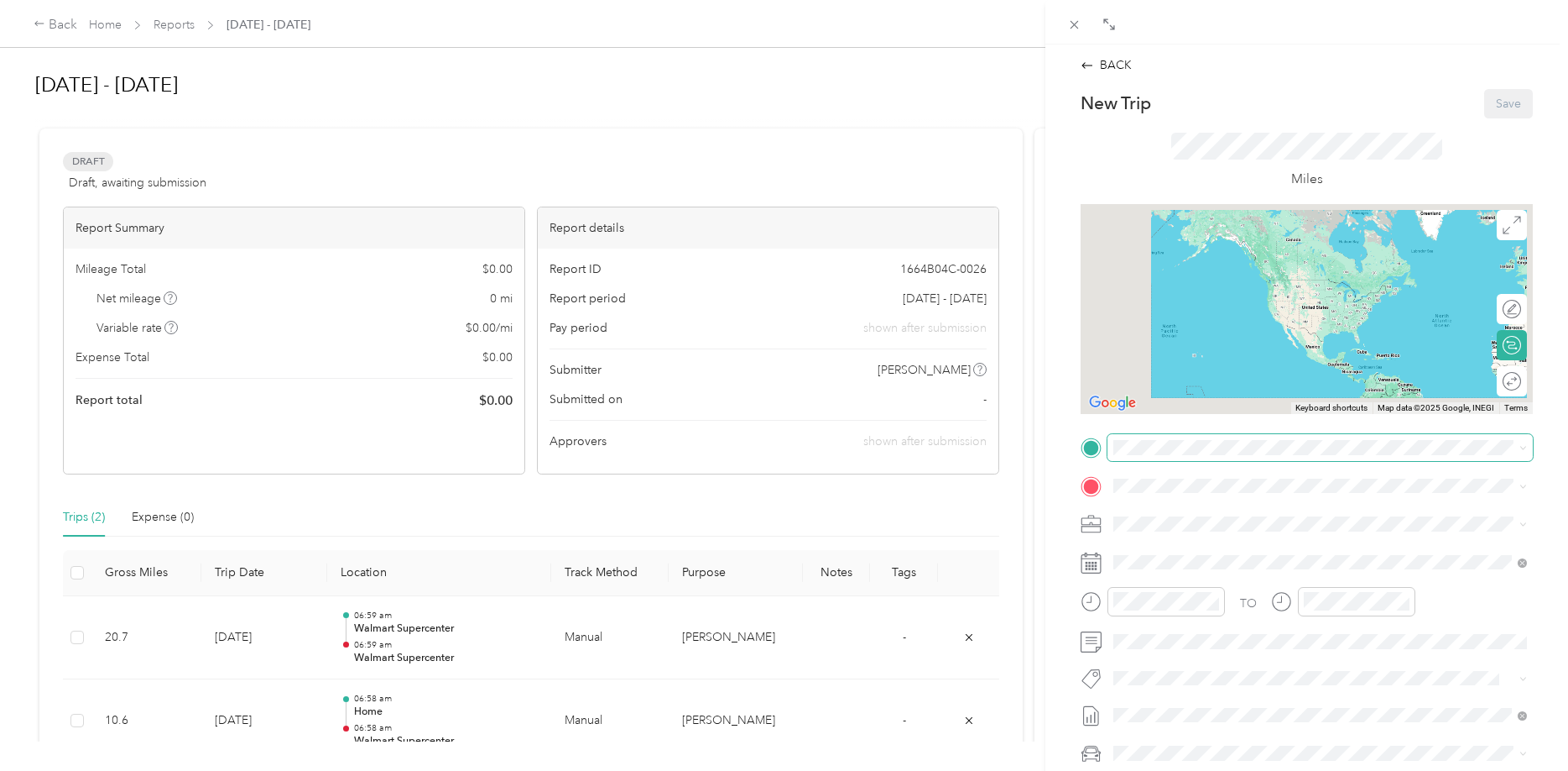
click at [1161, 434] on div "New Trip Save This trip cannot be edited because it is either under review, app…" at bounding box center [1307, 464] width 452 height 751
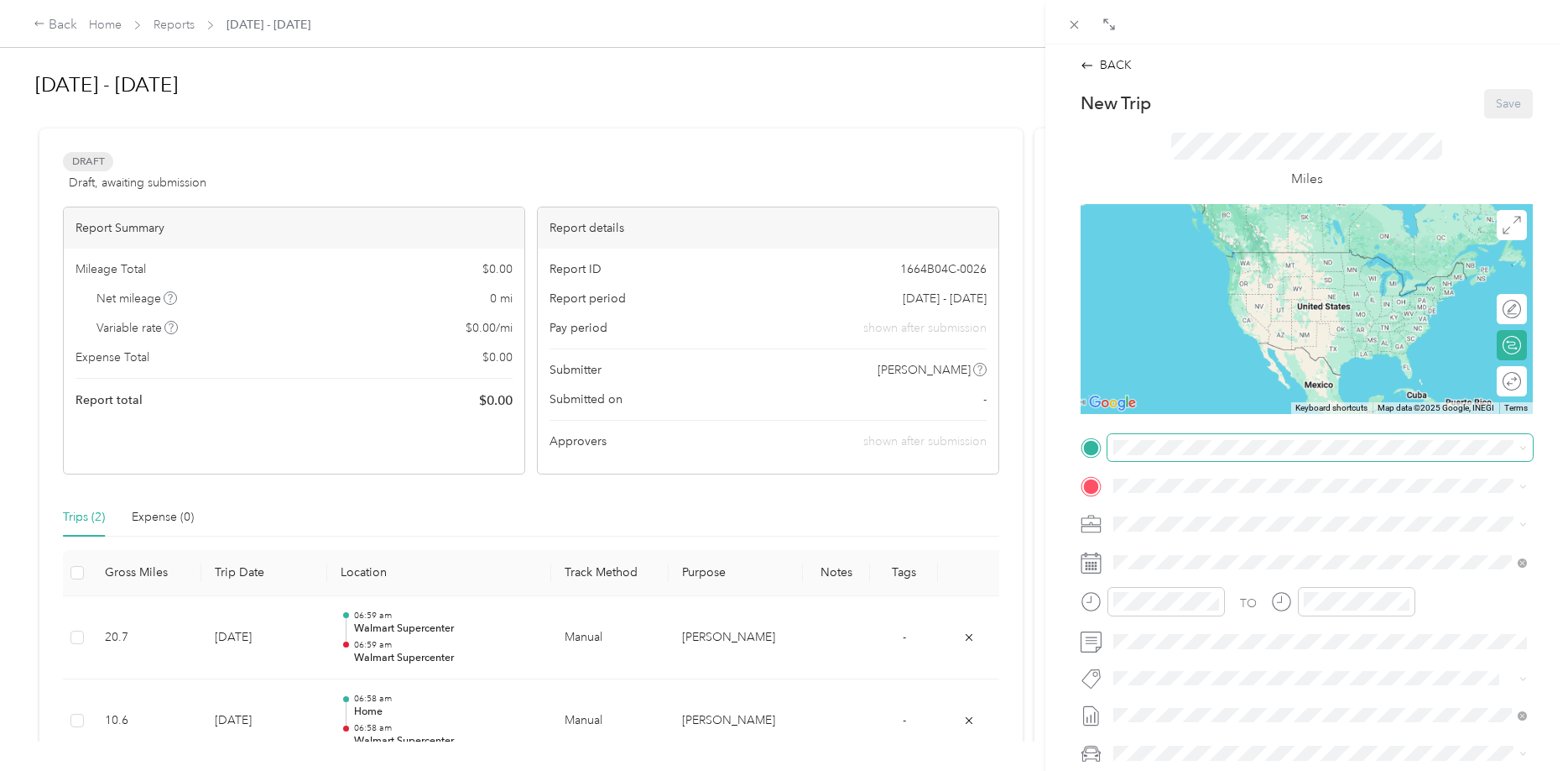
click at [1158, 438] on span at bounding box center [1320, 447] width 426 height 27
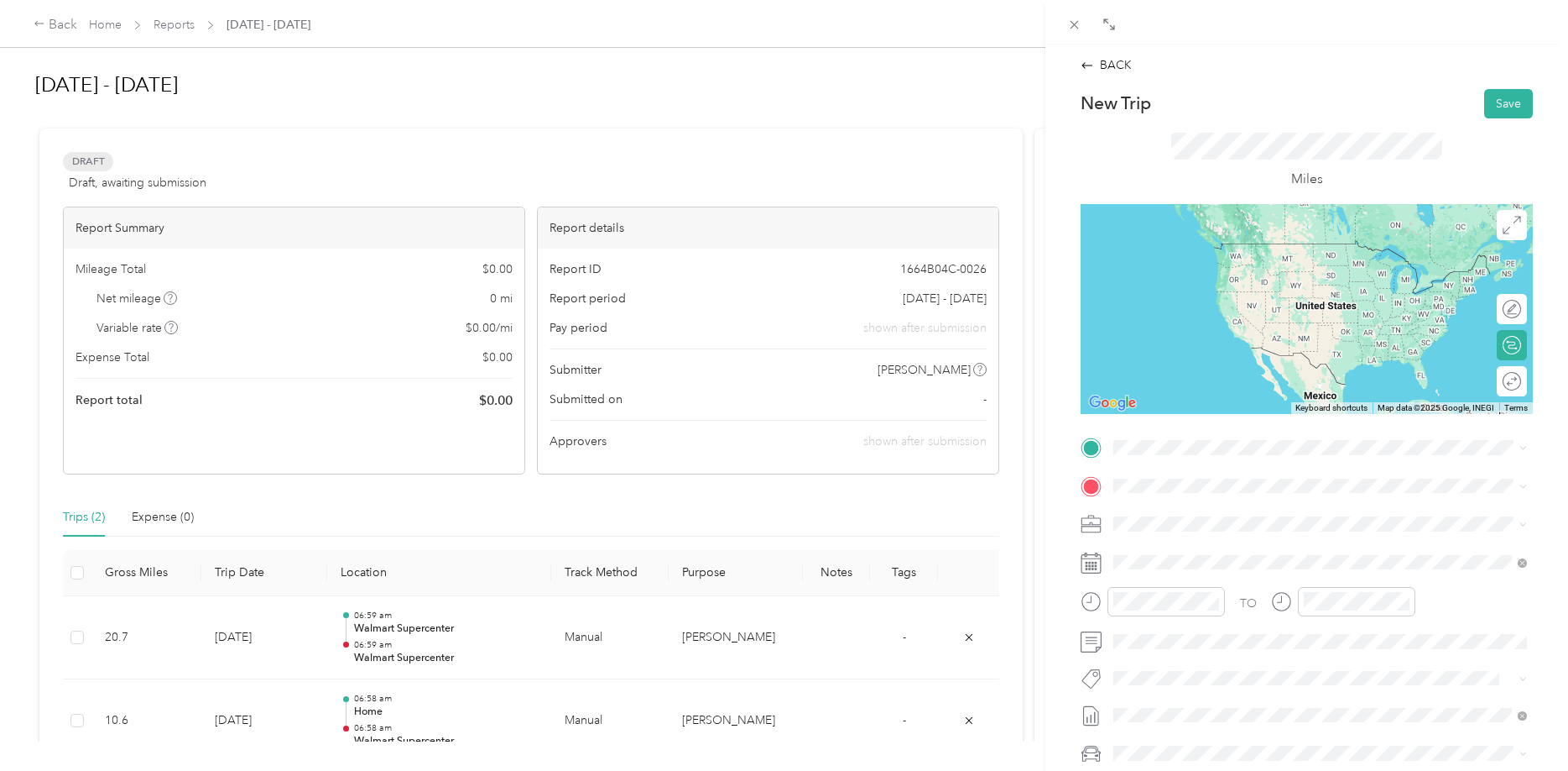
click at [1187, 520] on button "TEAM" at bounding box center [1171, 515] width 52 height 21
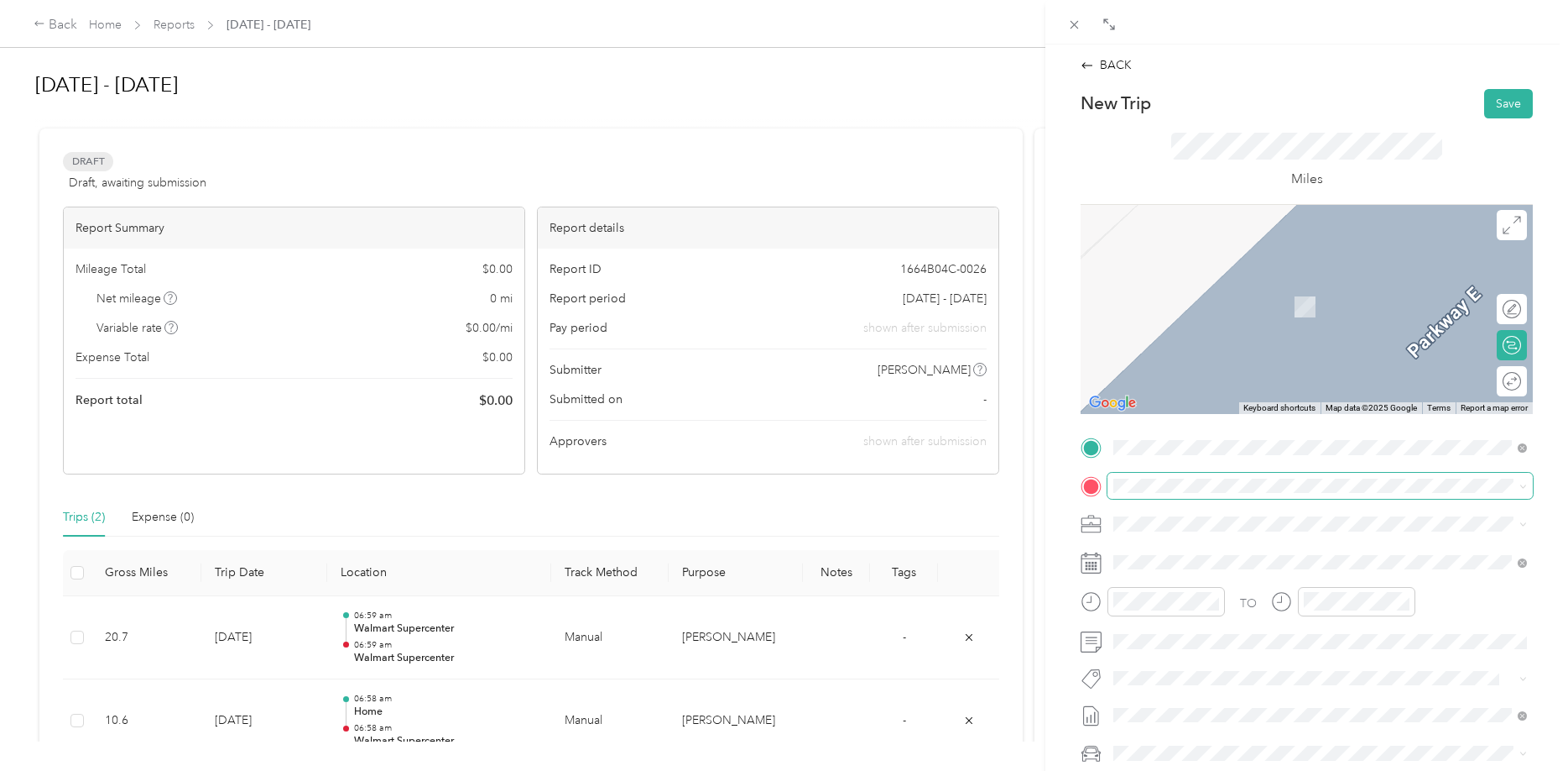
click at [1147, 476] on span at bounding box center [1320, 485] width 426 height 27
click at [1127, 477] on span at bounding box center [1320, 485] width 426 height 27
click at [1211, 557] on div "Home [STREET_ADDRESS][PERSON_NAME][US_STATE]" at bounding box center [1276, 562] width 261 height 35
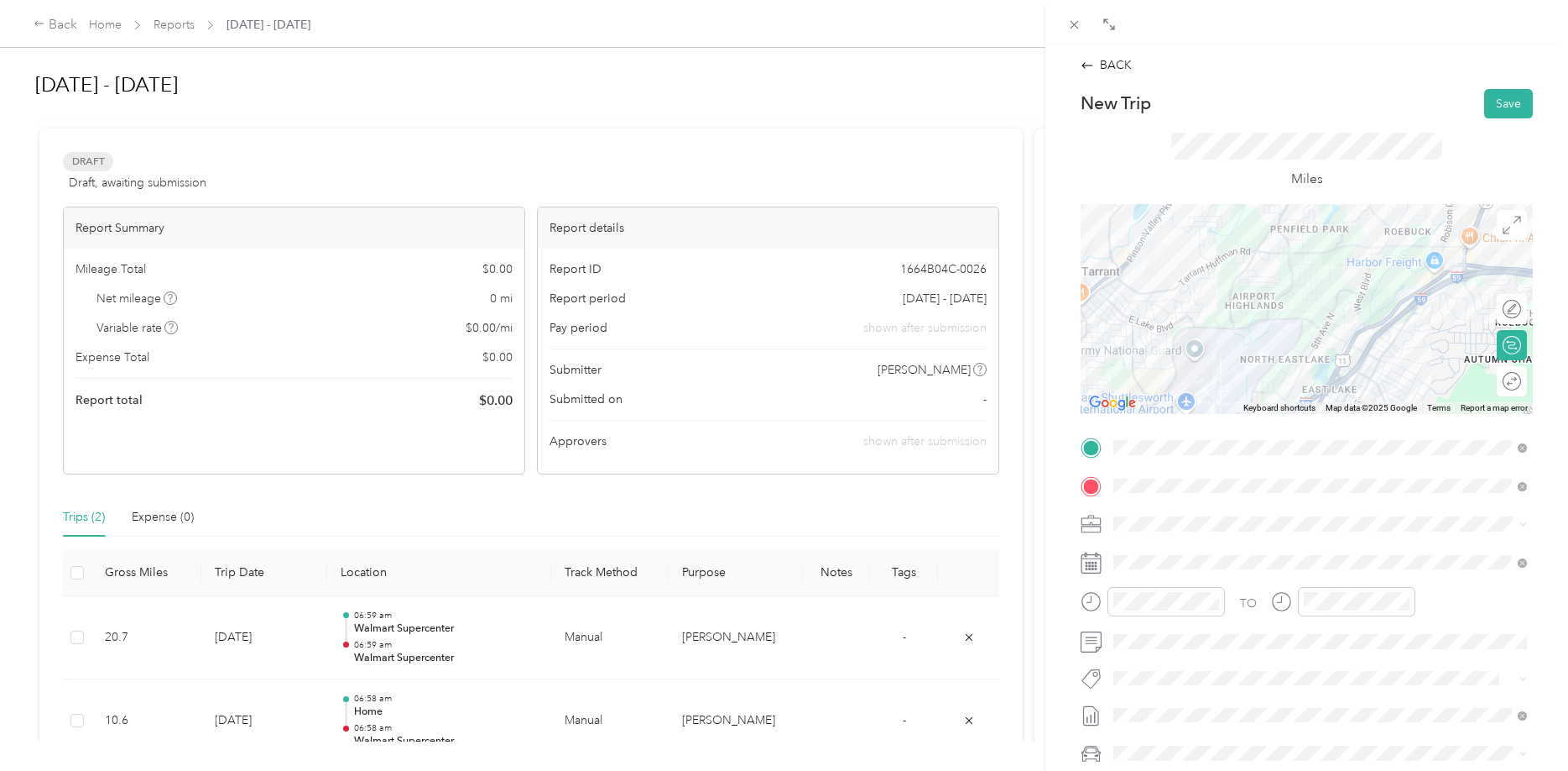
click at [1243, 258] on div at bounding box center [1307, 308] width 452 height 210
drag, startPoint x: 1498, startPoint y: 123, endPoint x: 1498, endPoint y: 113, distance: 10.0
click at [1498, 113] on div "New Trip Save This trip cannot be edited because it is either under review, app…" at bounding box center [1307, 464] width 452 height 751
click at [1498, 113] on button "Save" at bounding box center [1508, 103] width 49 height 30
